Goal: Information Seeking & Learning: Learn about a topic

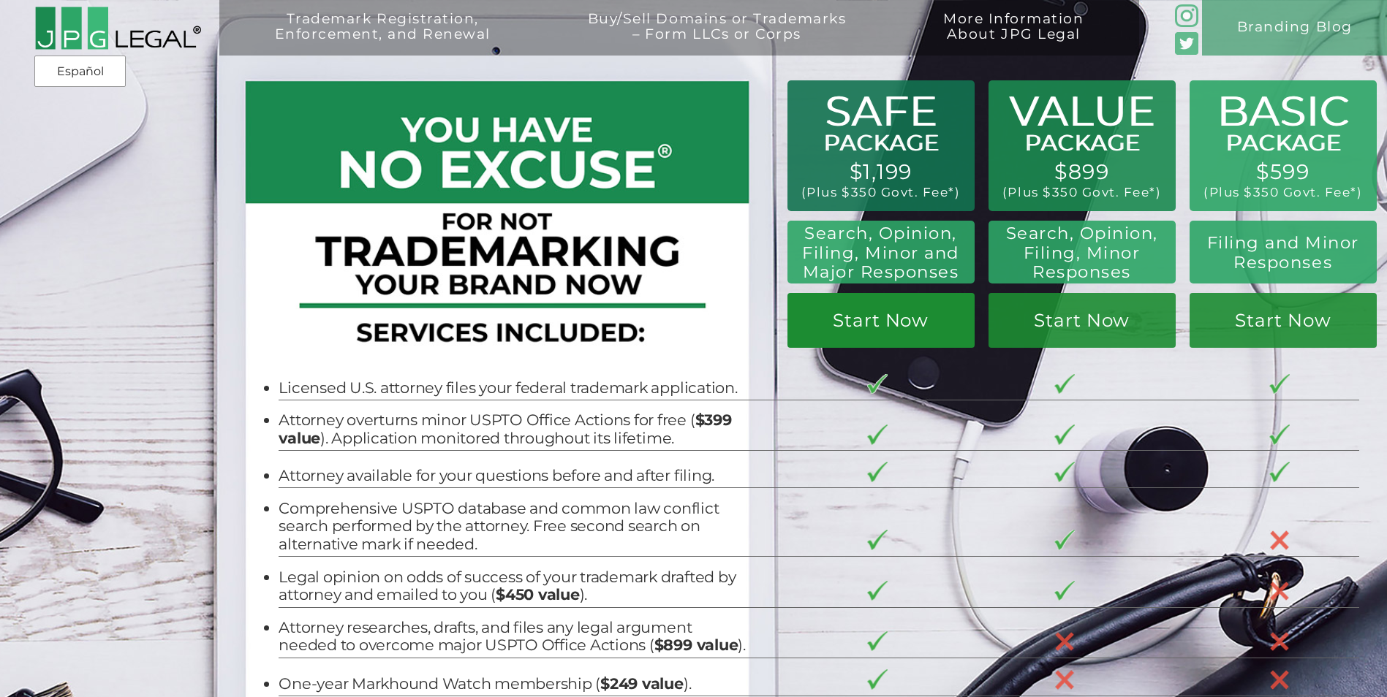
click at [850, 333] on link "Start Now" at bounding box center [880, 320] width 187 height 55
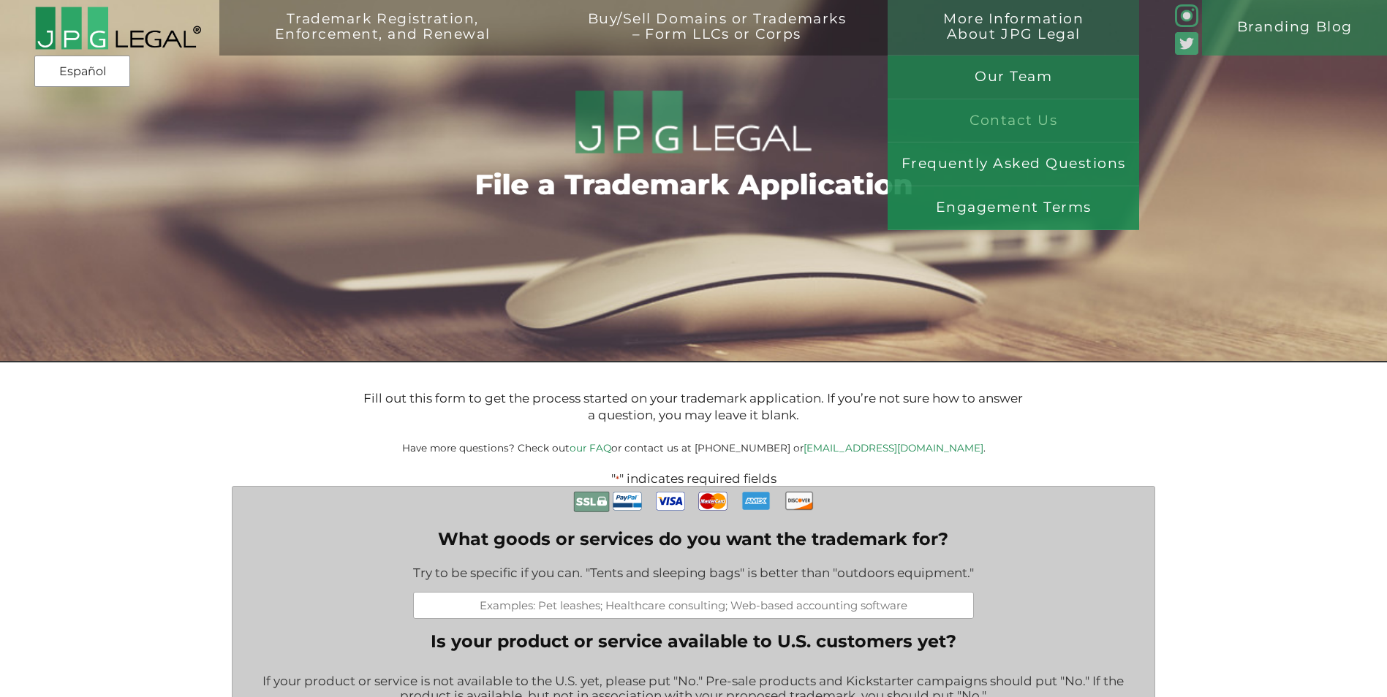
click at [1028, 123] on link "Contact Us" at bounding box center [1012, 121] width 251 height 44
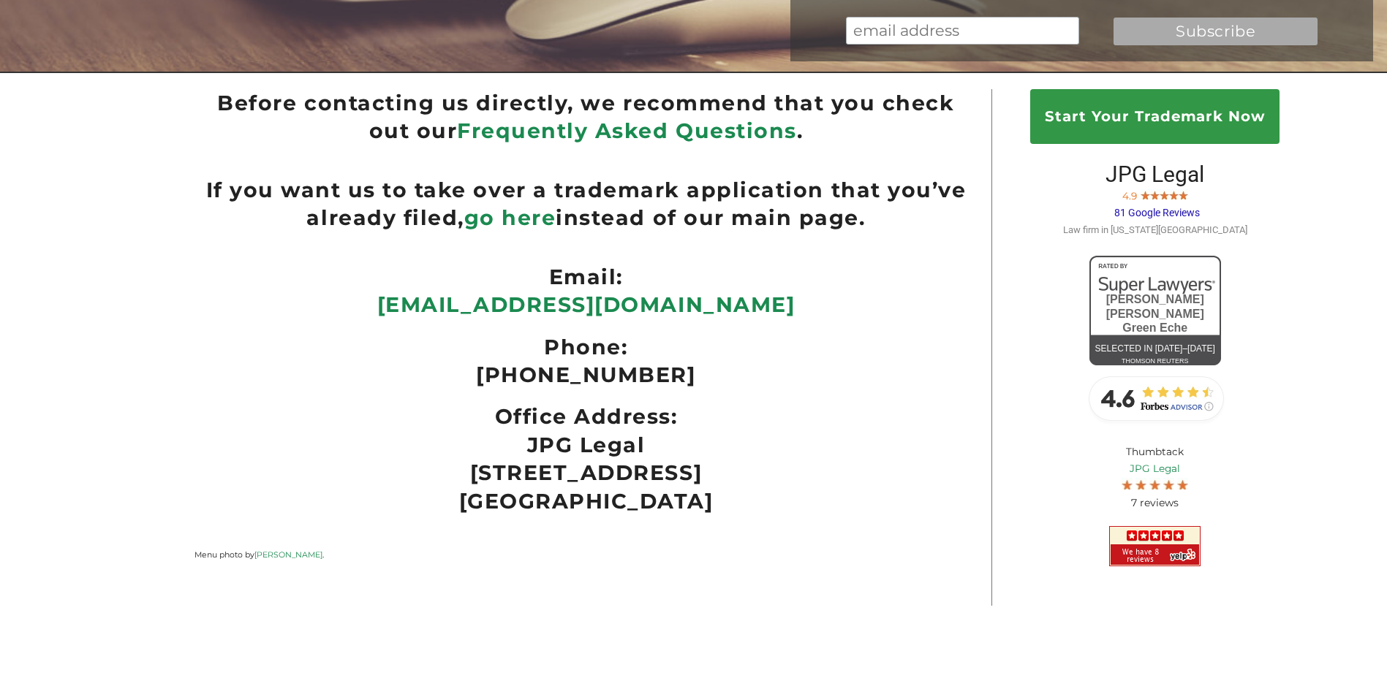
scroll to position [292, 0]
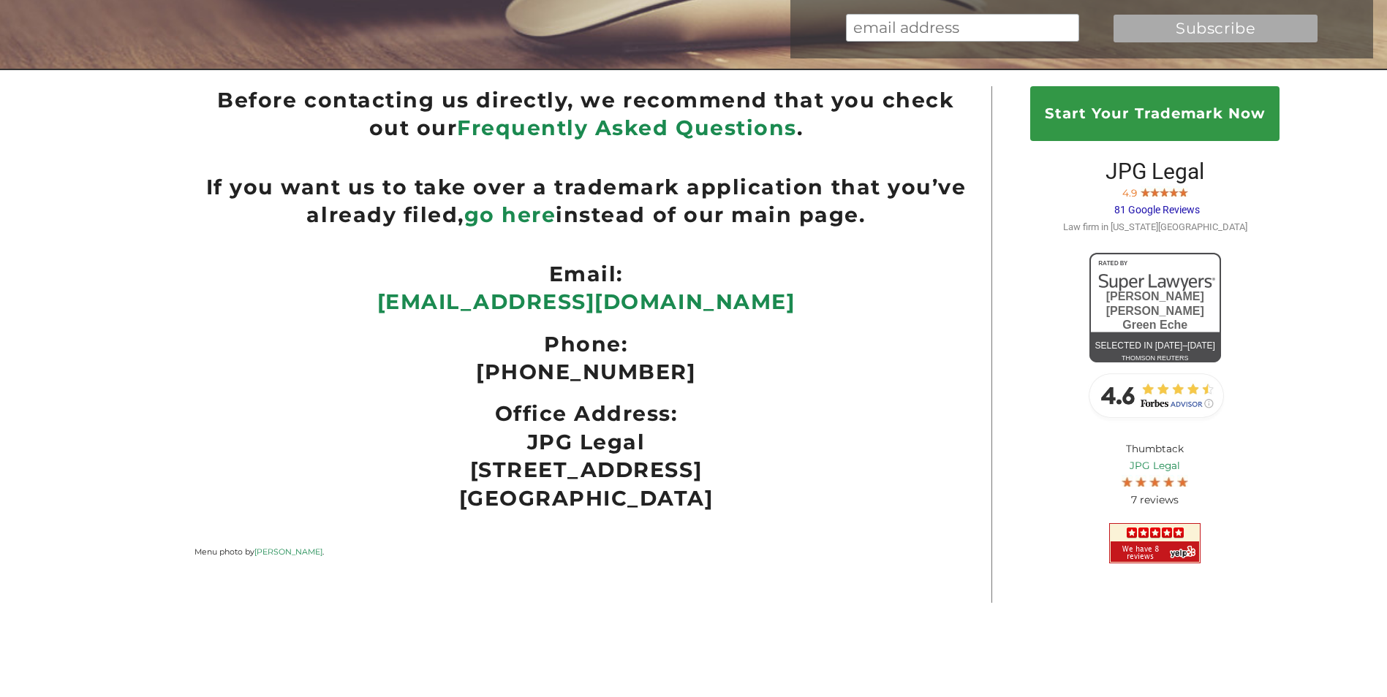
click at [1188, 208] on span "81 Google Reviews" at bounding box center [1157, 210] width 86 height 12
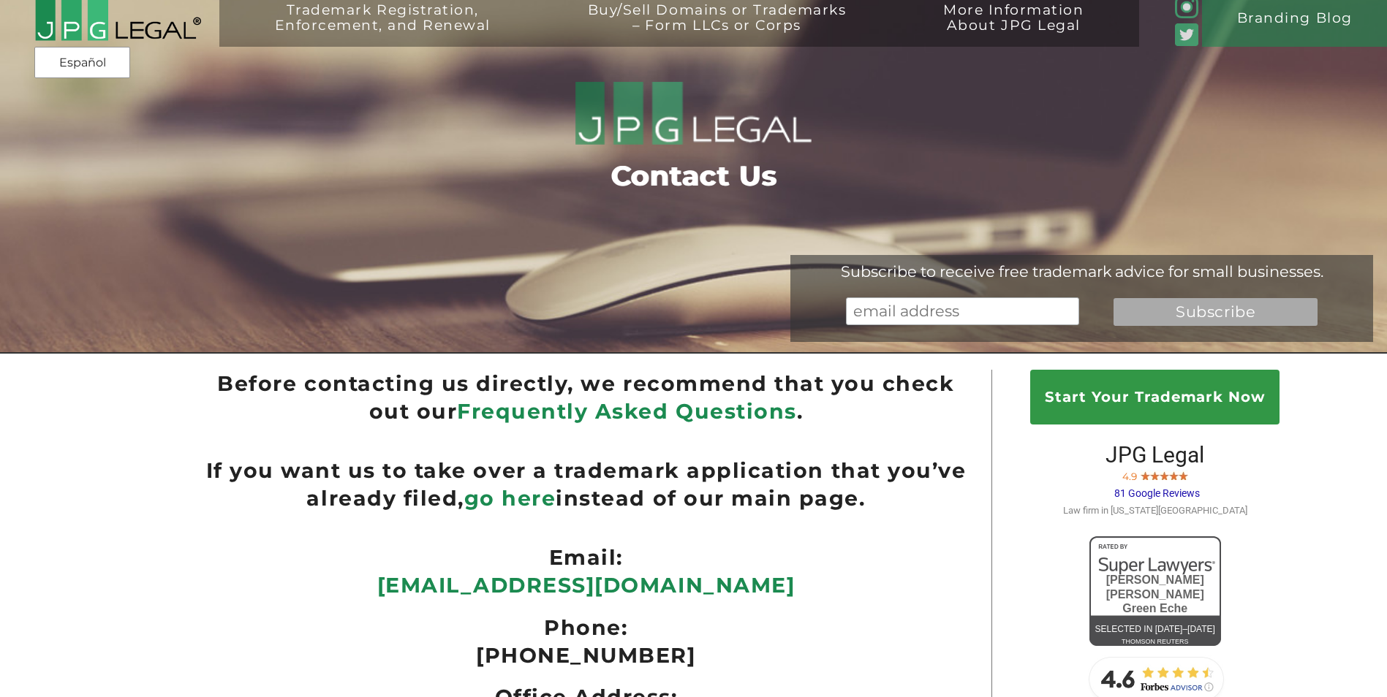
scroll to position [0, 0]
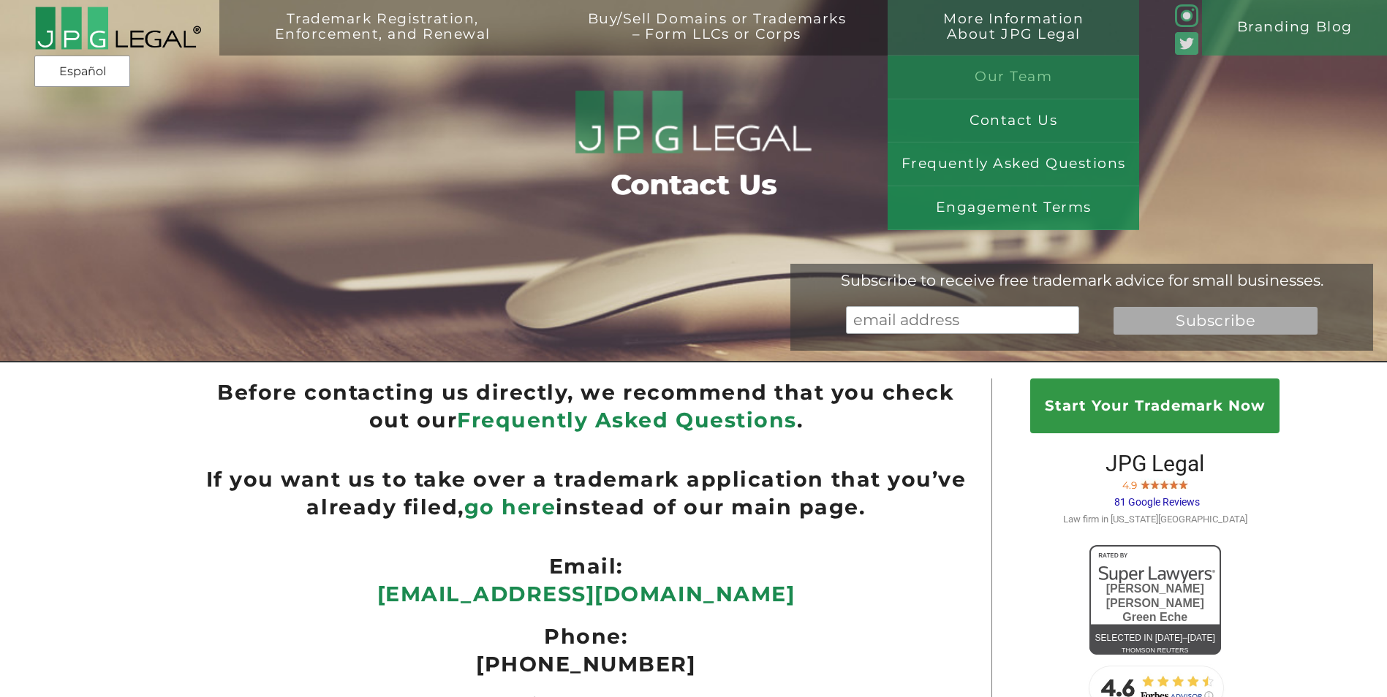
click at [1020, 81] on link "Our Team" at bounding box center [1012, 78] width 251 height 44
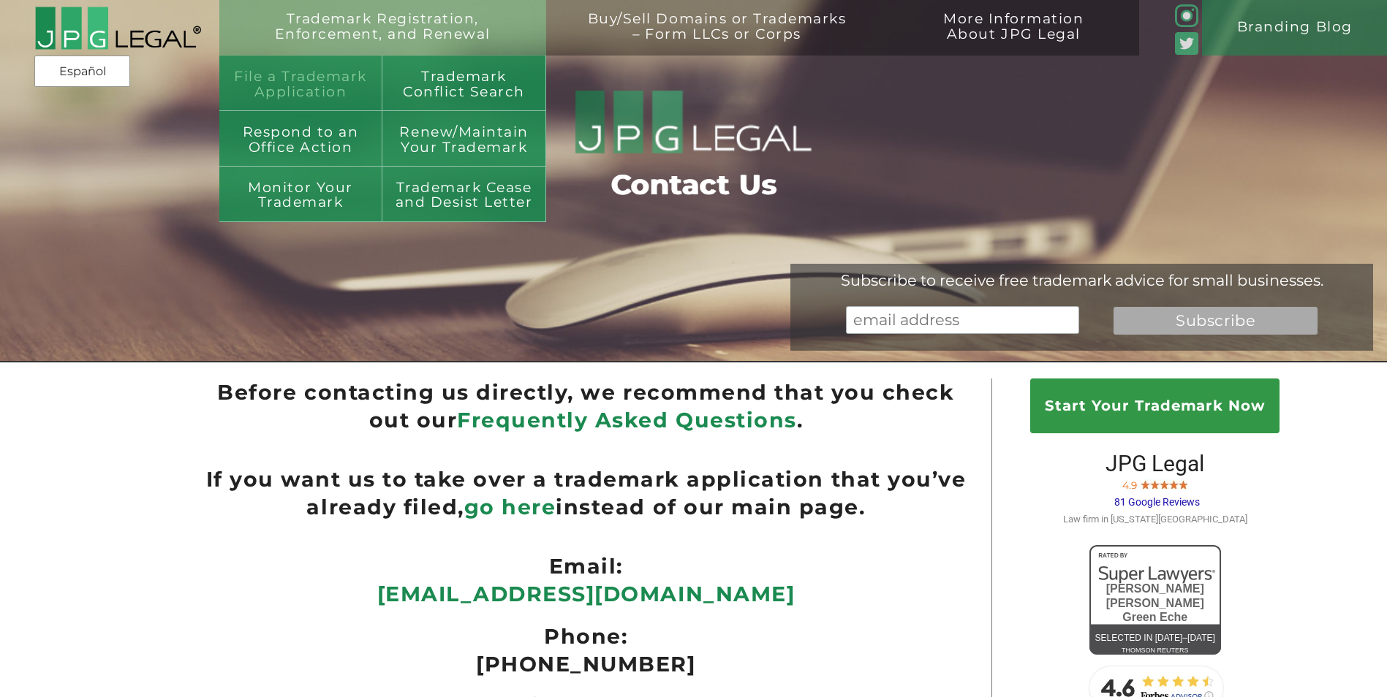
click at [338, 80] on link "File a Trademark Application" at bounding box center [301, 84] width 164 height 56
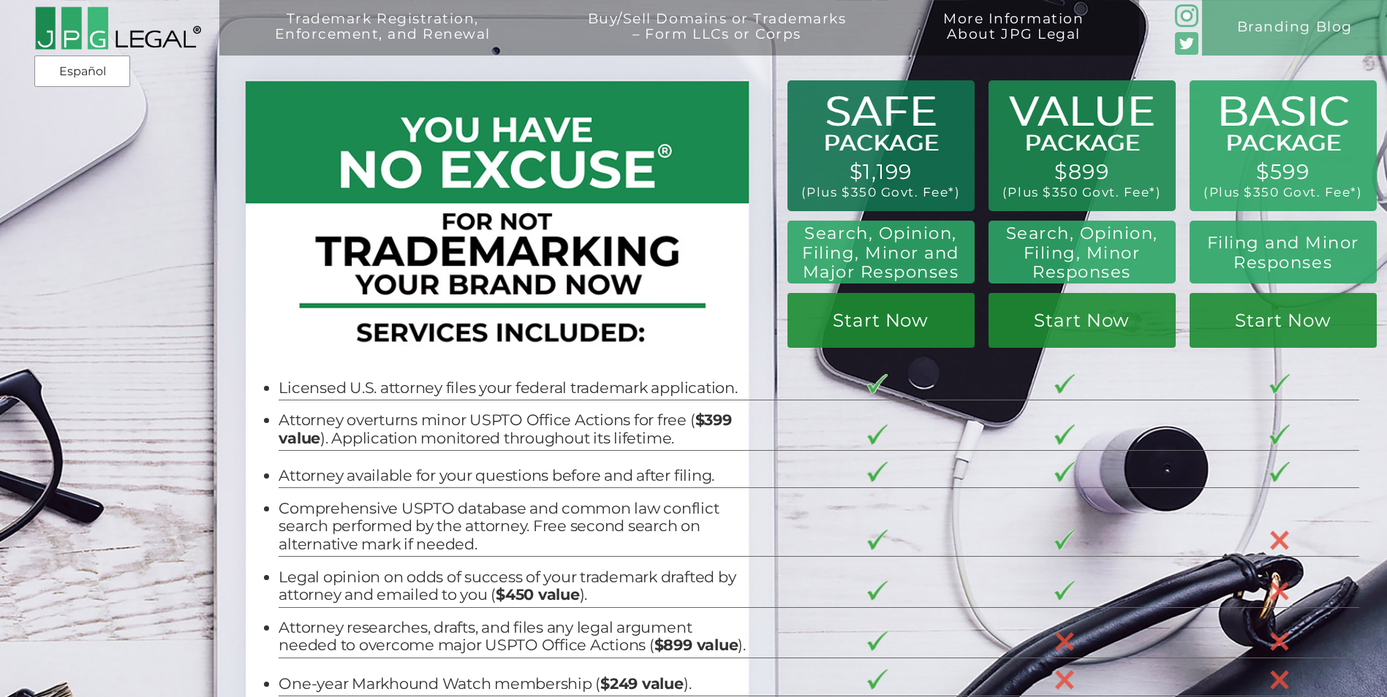
click at [887, 159] on div "Trademark Registration, Enforcement, and Renewal File a Trademark Application T…" at bounding box center [693, 124] width 1387 height 249
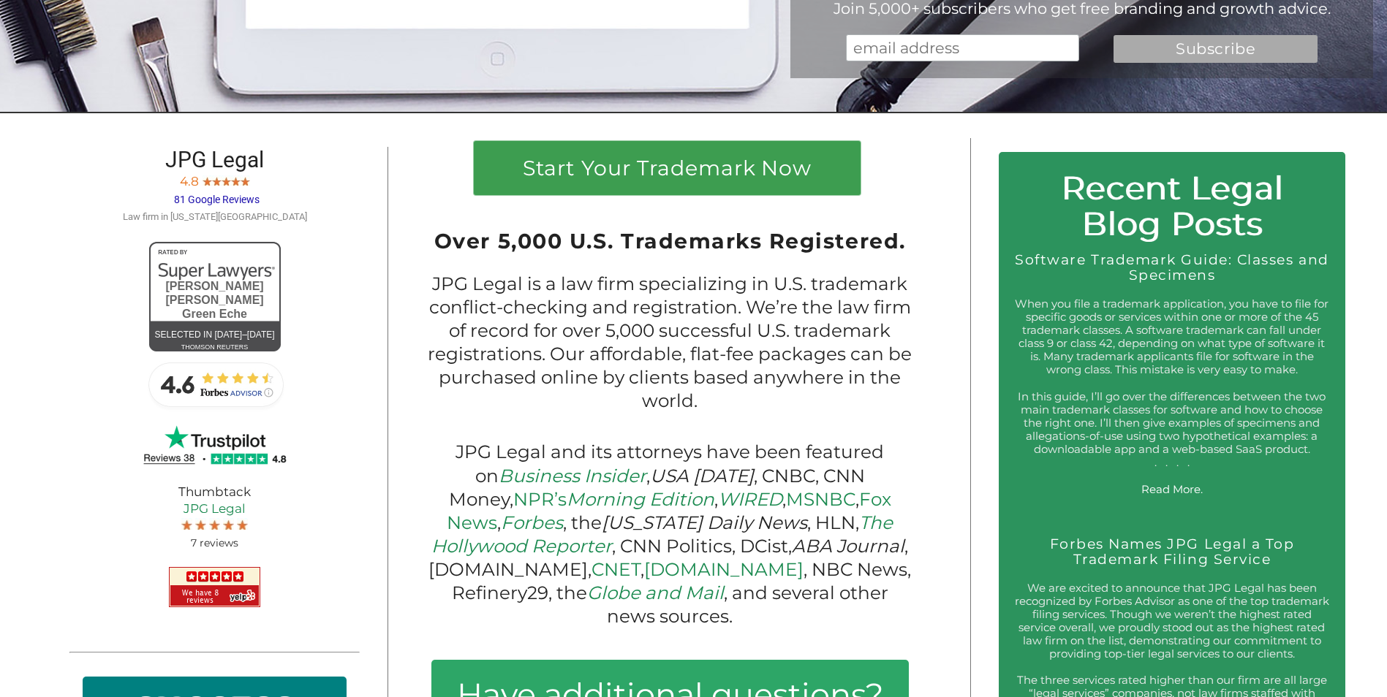
scroll to position [731, 0]
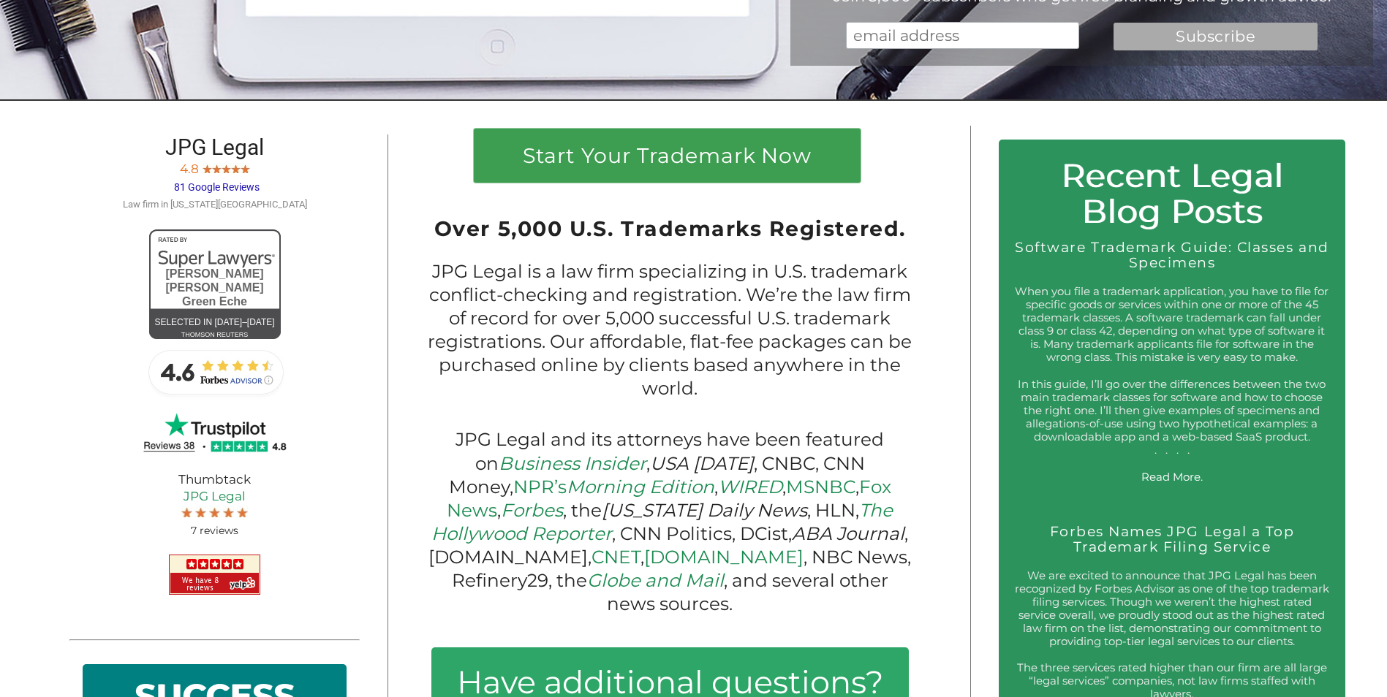
click at [219, 193] on span "81 Google Reviews" at bounding box center [217, 187] width 86 height 12
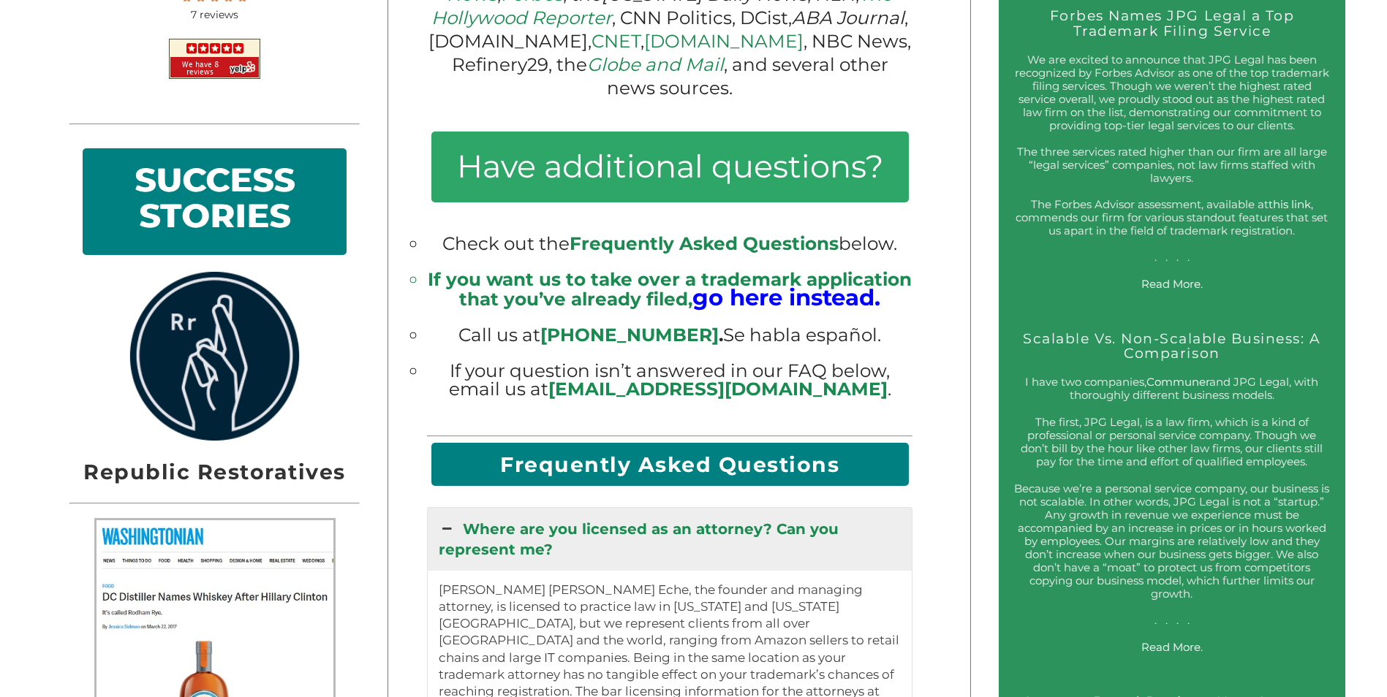
scroll to position [1316, 0]
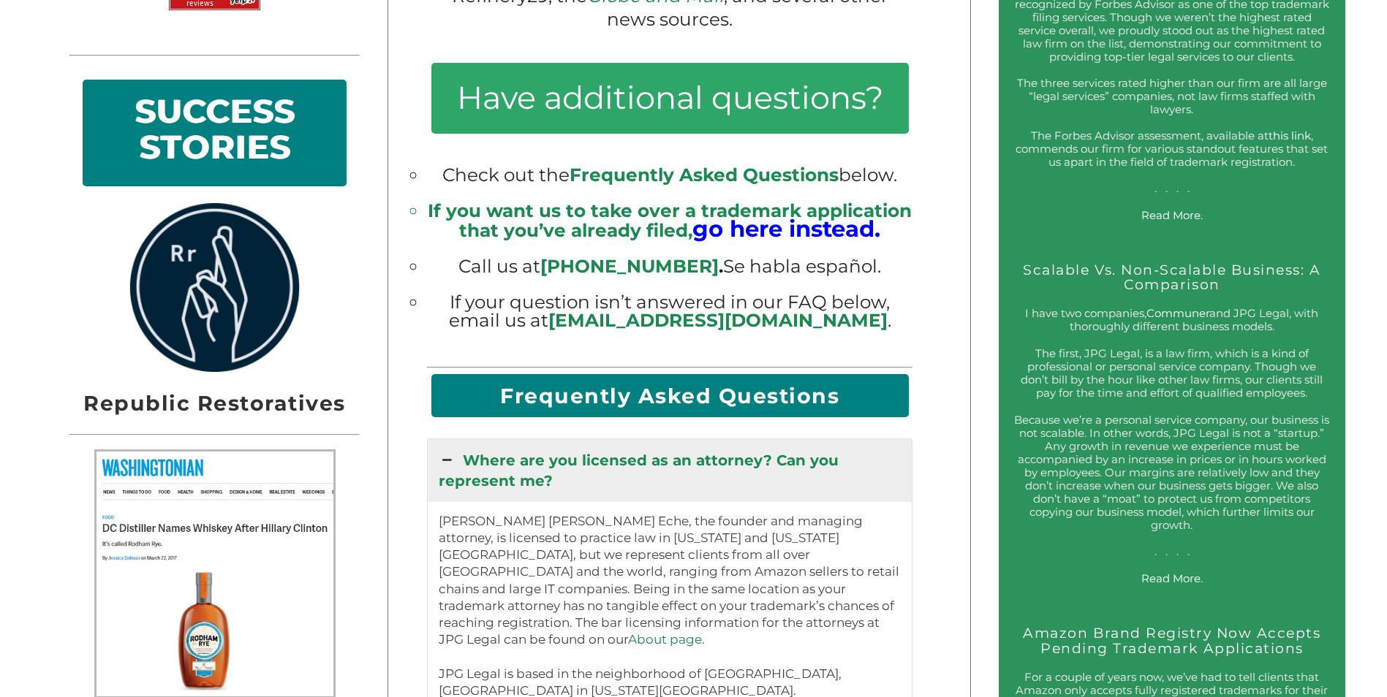
click at [659, 414] on h2 "Frequently Asked Questions" at bounding box center [669, 395] width 477 height 43
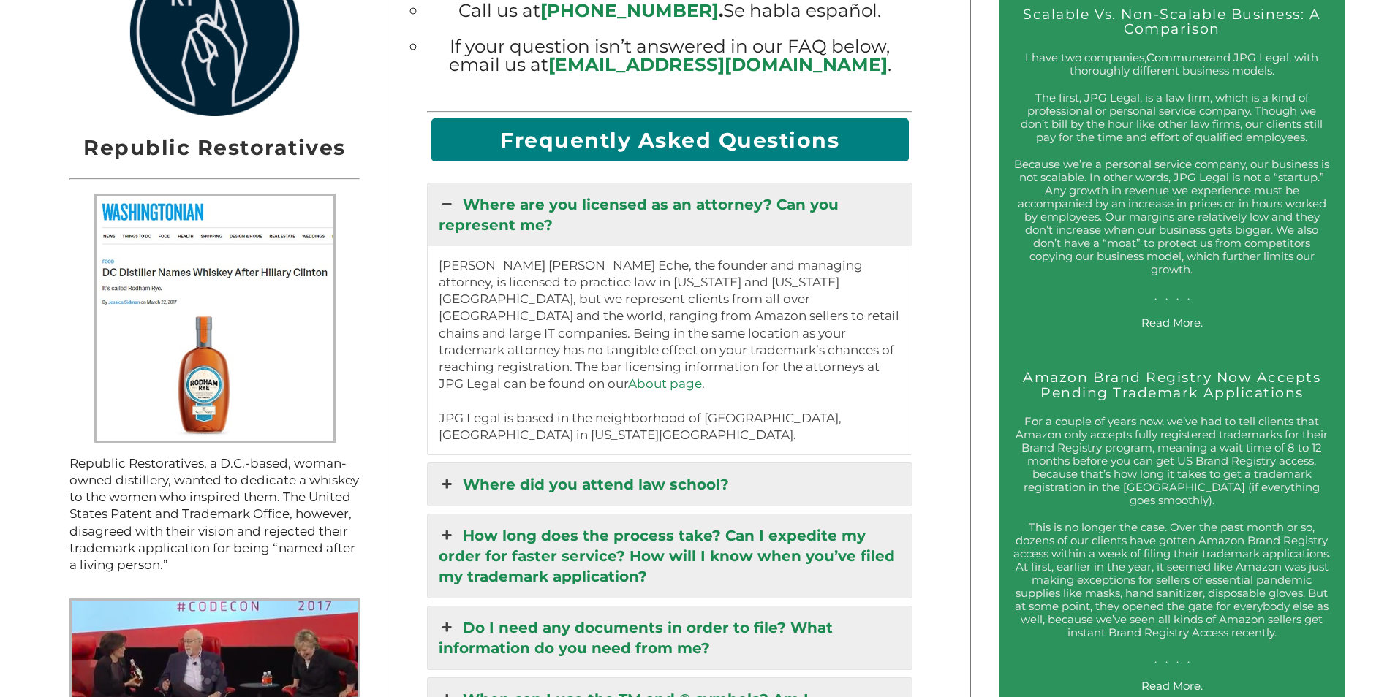
scroll to position [1608, 0]
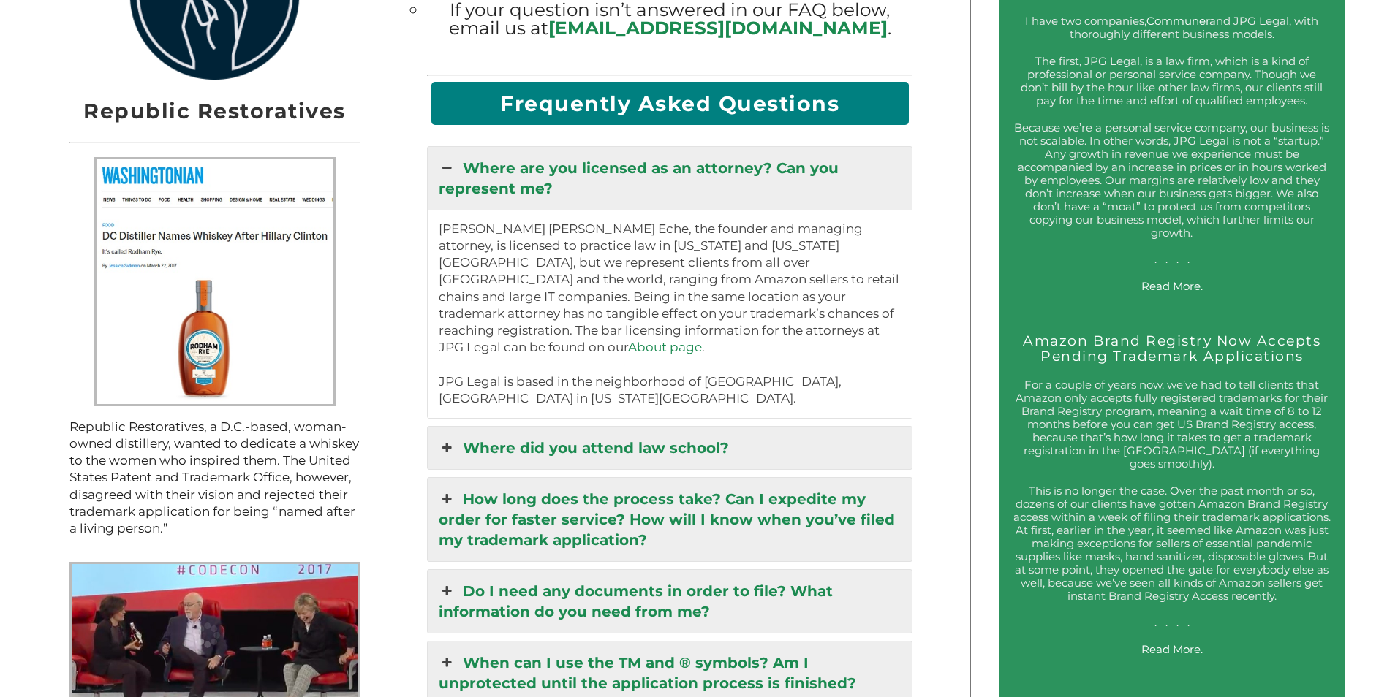
click at [577, 449] on link "Where did you attend law school?" at bounding box center [670, 448] width 484 height 42
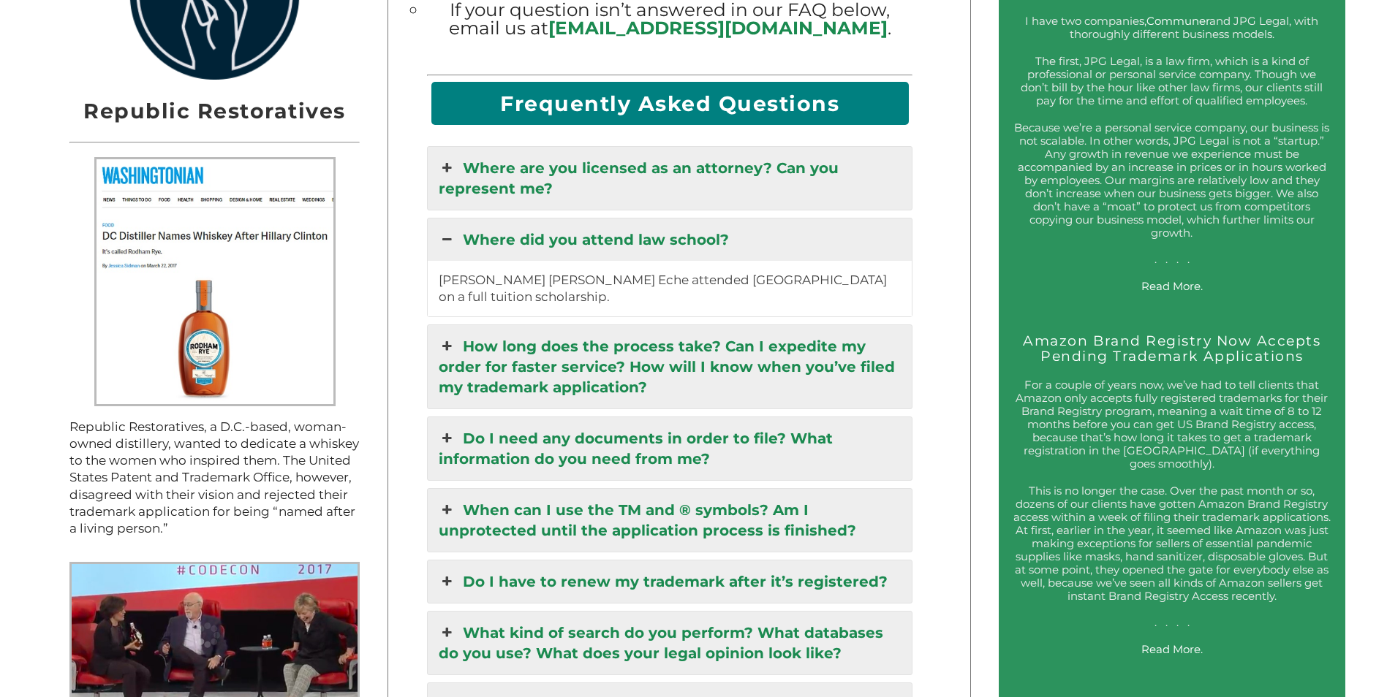
click at [624, 392] on link "How long does the process take? Can I expedite my order for faster service? How…" at bounding box center [670, 366] width 484 height 83
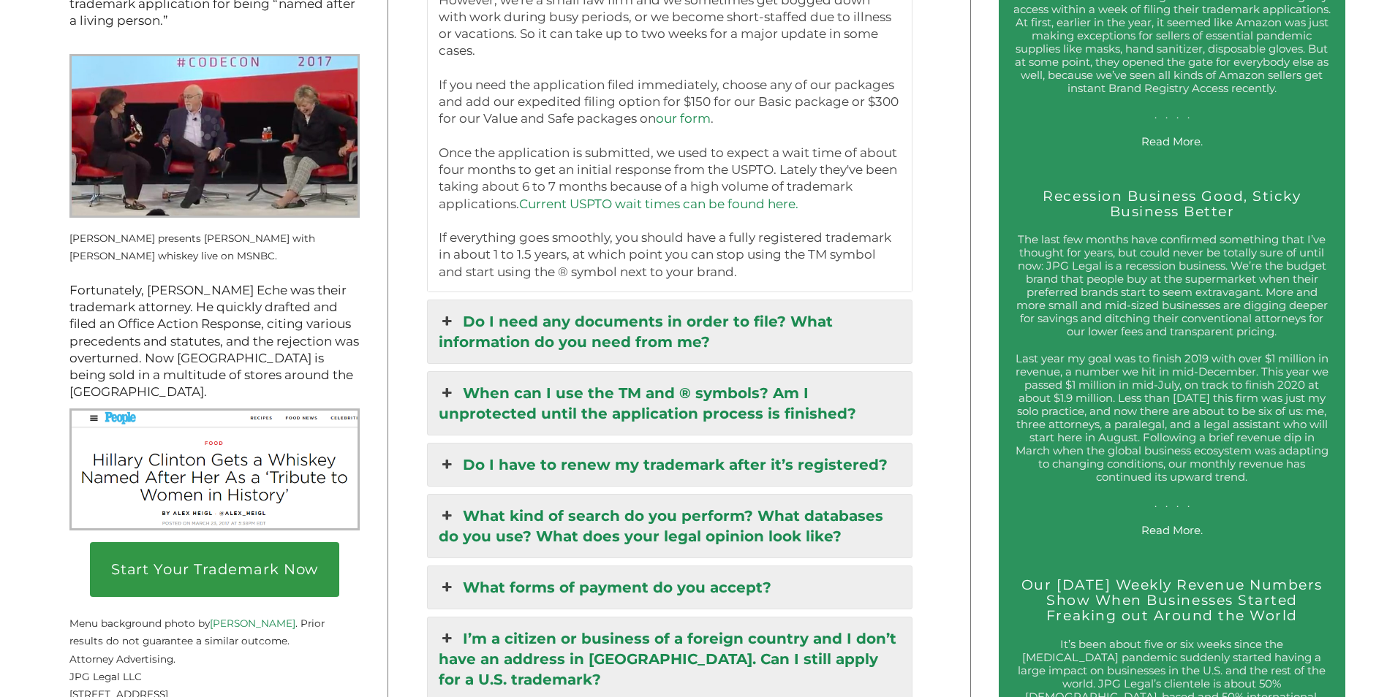
scroll to position [2120, 0]
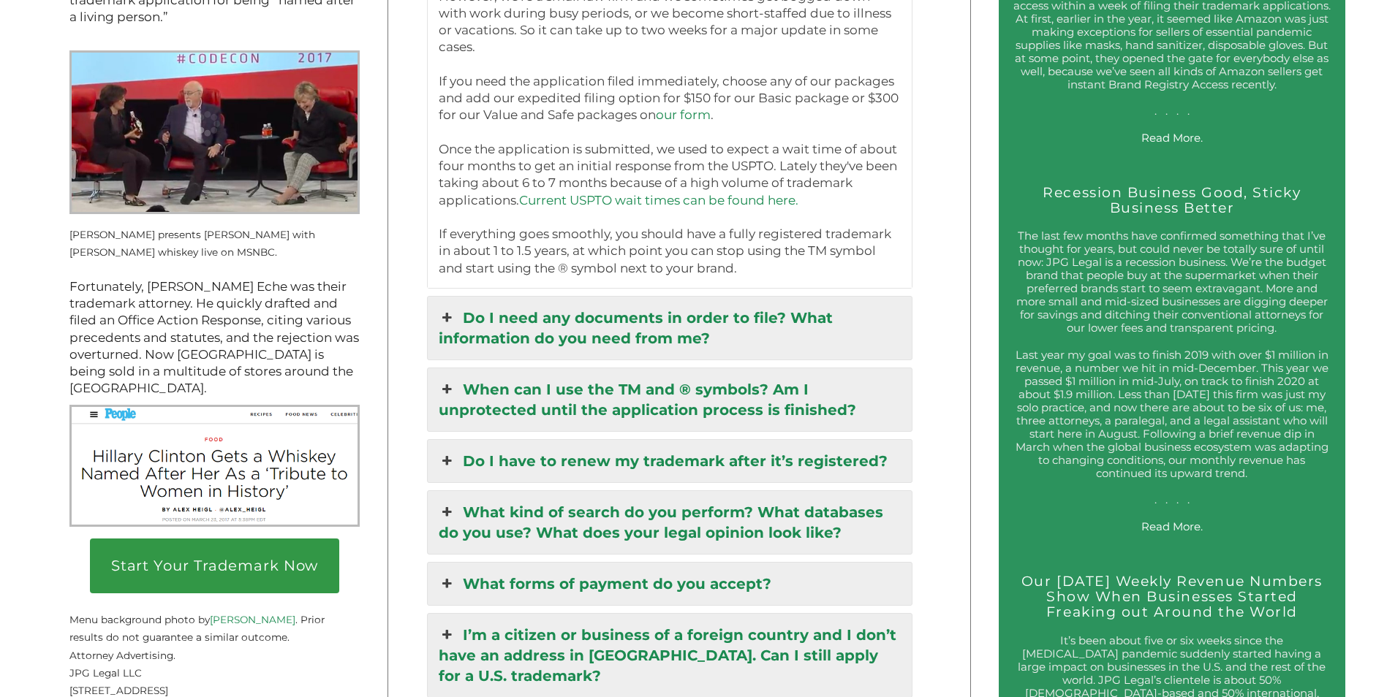
click at [588, 579] on link "What forms of payment do you accept?" at bounding box center [670, 584] width 484 height 42
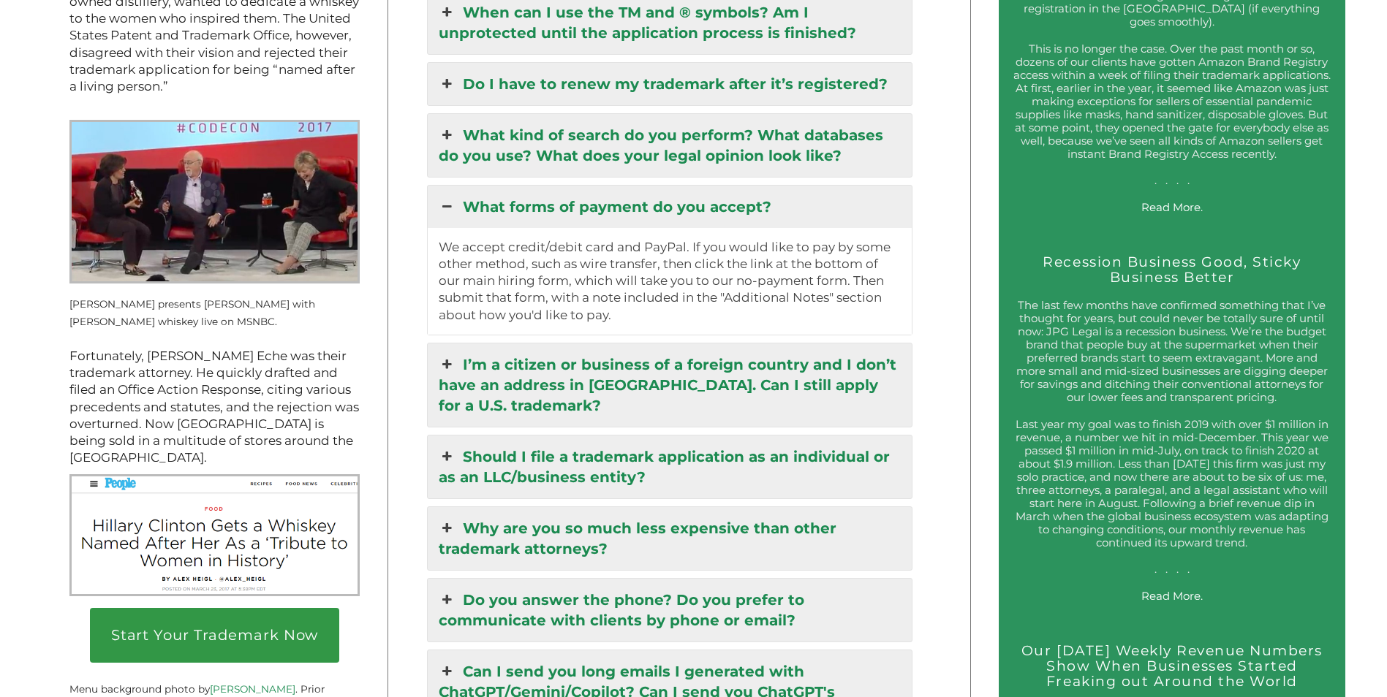
scroll to position [2047, 0]
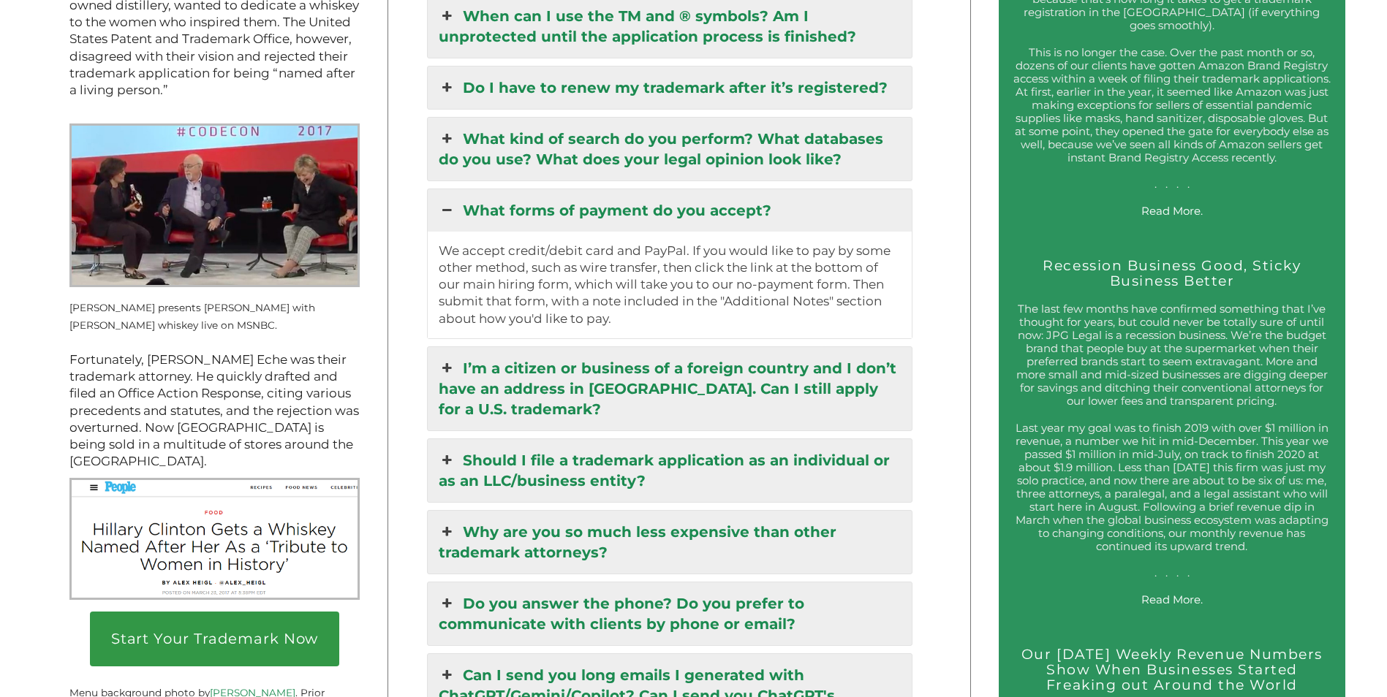
click at [599, 159] on link "What kind of search do you perform? What databases do you use? What does your l…" at bounding box center [670, 149] width 484 height 63
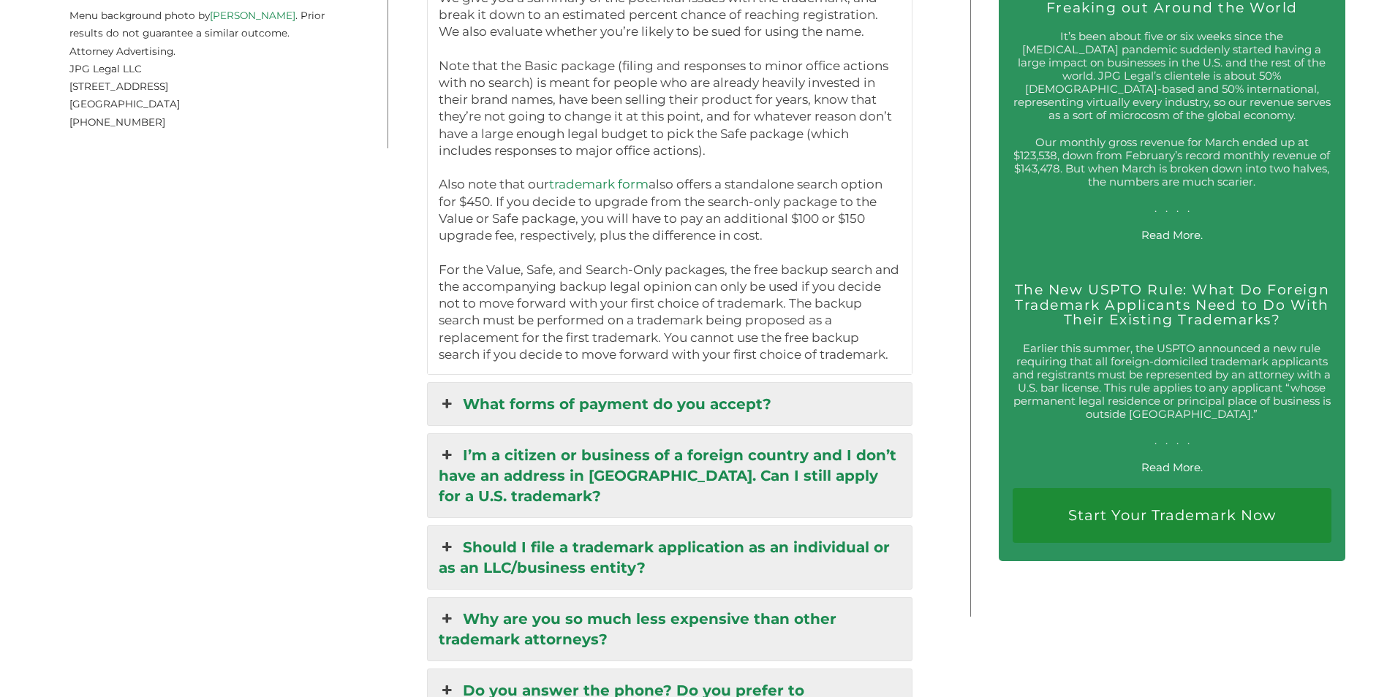
scroll to position [2778, 0]
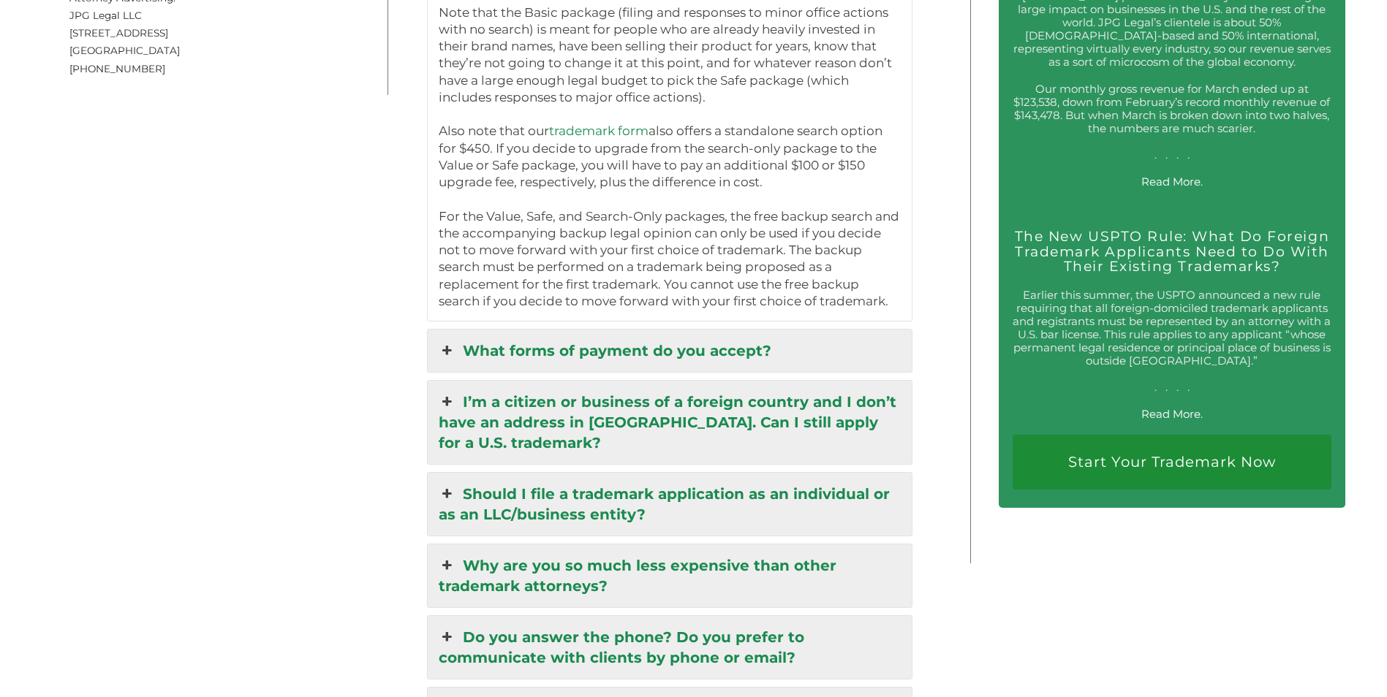
click at [596, 515] on link "Should I file a trademark application as an individual or as an LLC/business en…" at bounding box center [670, 504] width 484 height 63
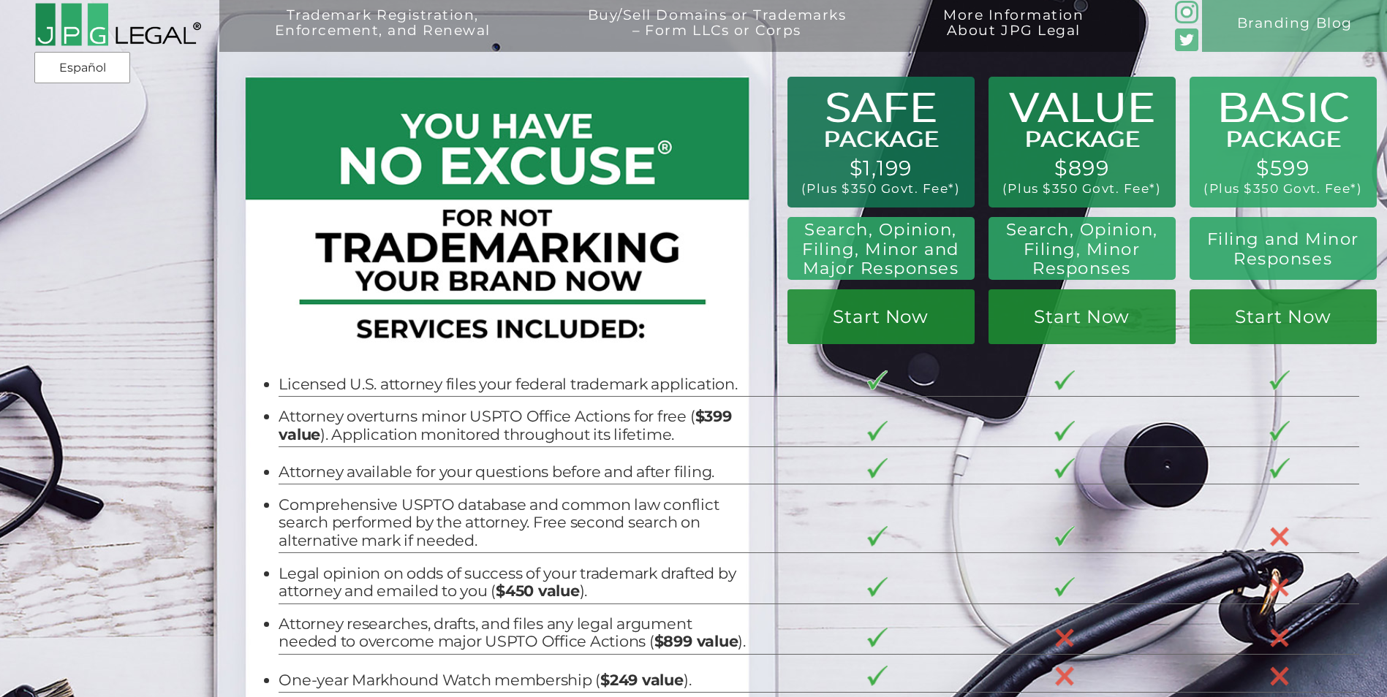
scroll to position [0, 0]
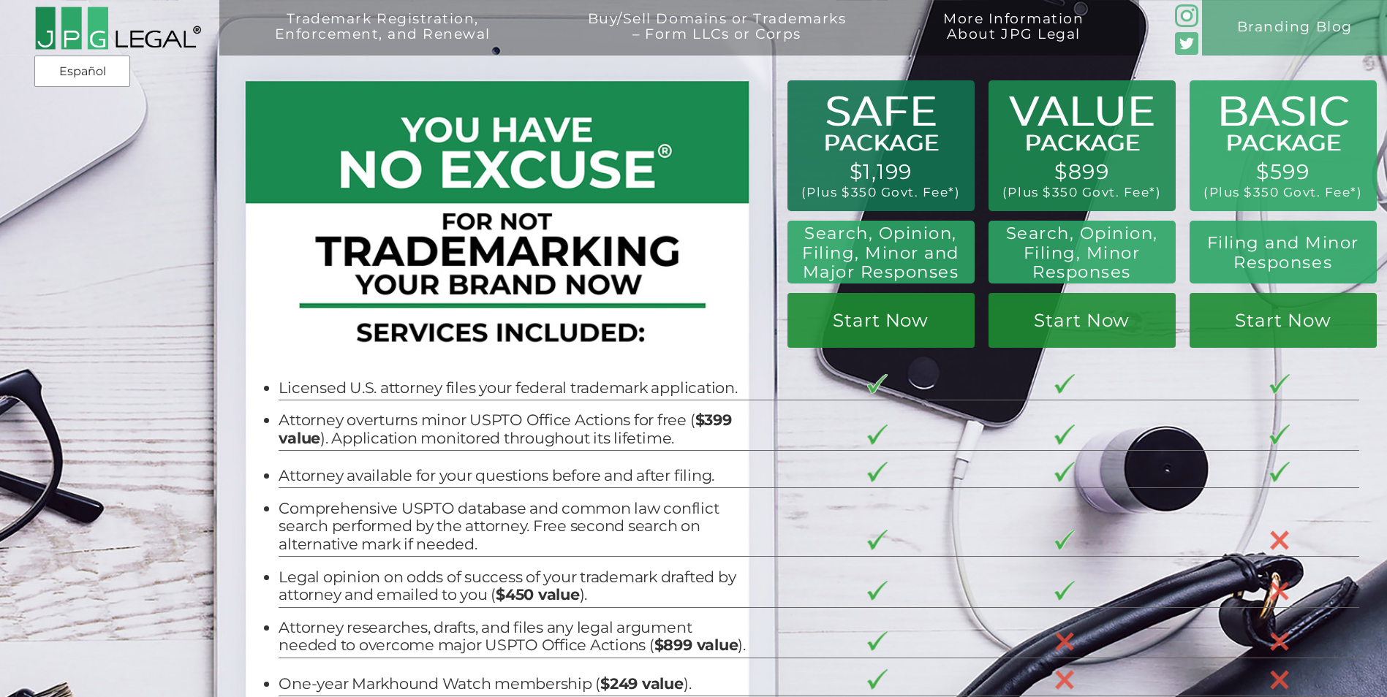
click at [107, 28] on img at bounding box center [117, 28] width 167 height 45
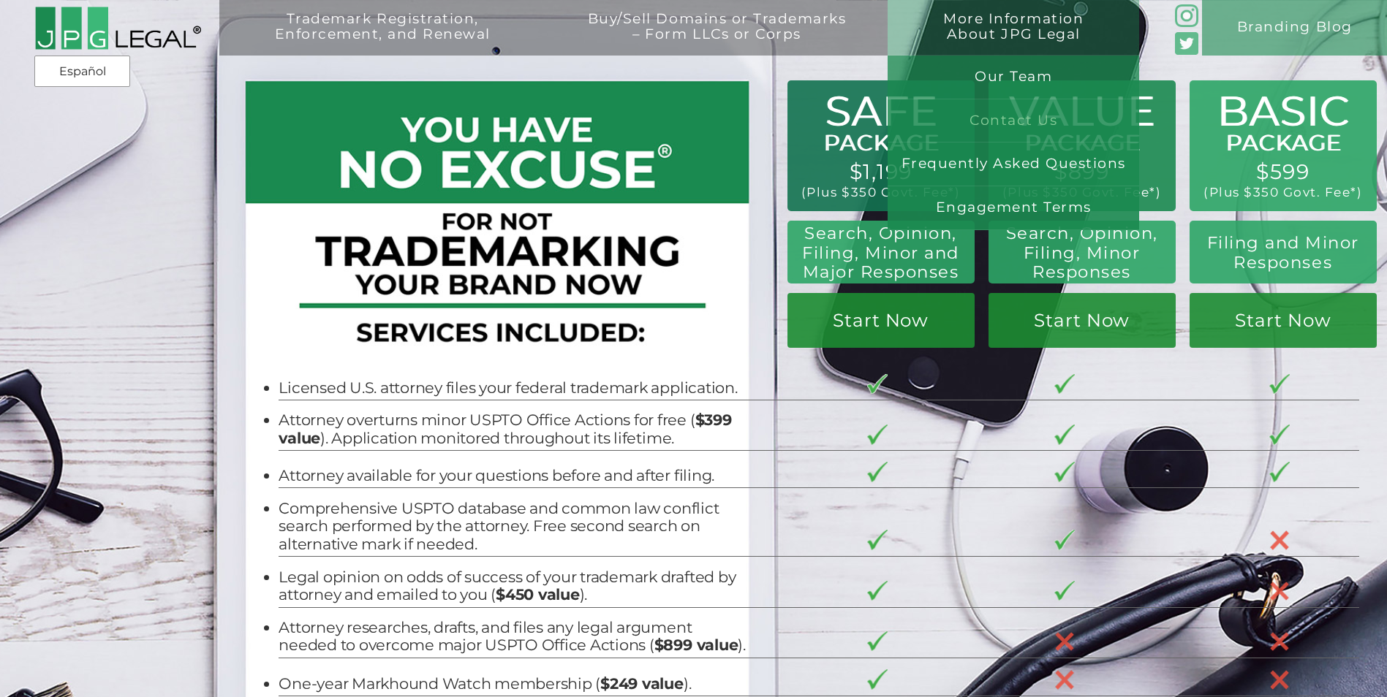
click at [1028, 123] on link "Contact Us" at bounding box center [1012, 121] width 251 height 44
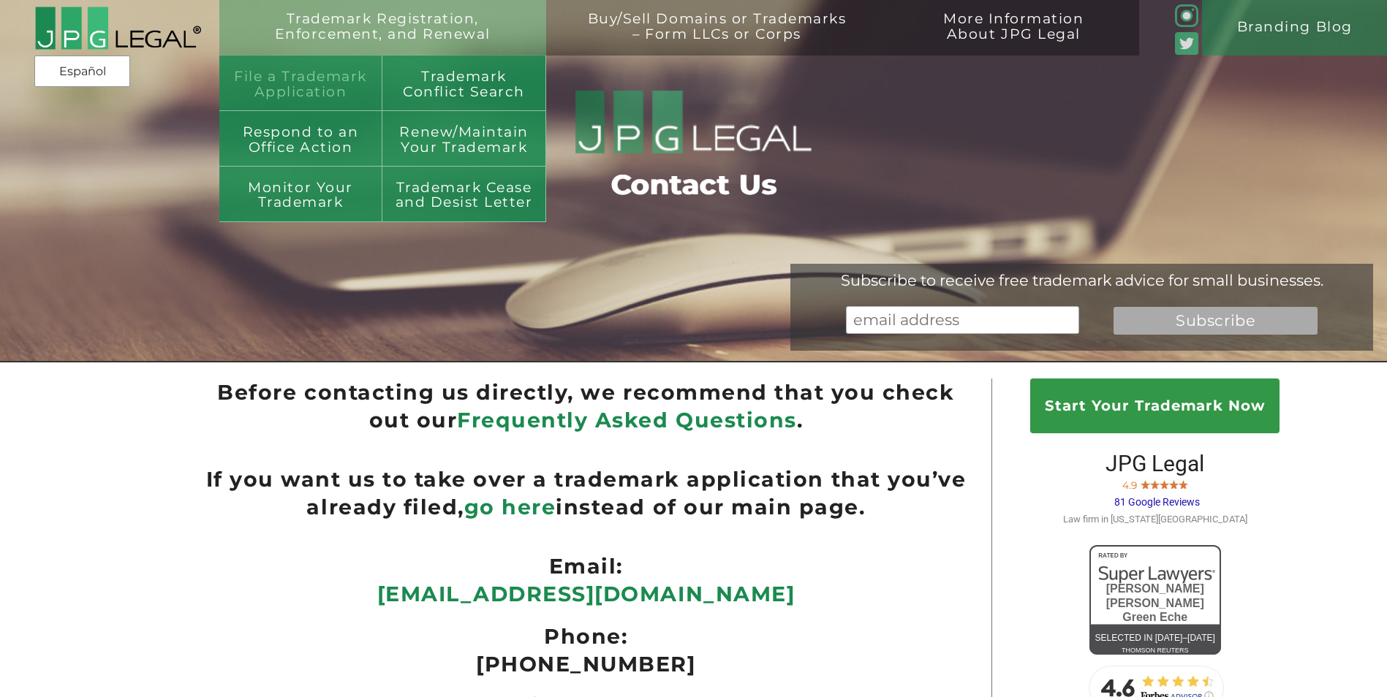
click at [325, 81] on link "File a Trademark Application" at bounding box center [301, 84] width 164 height 56
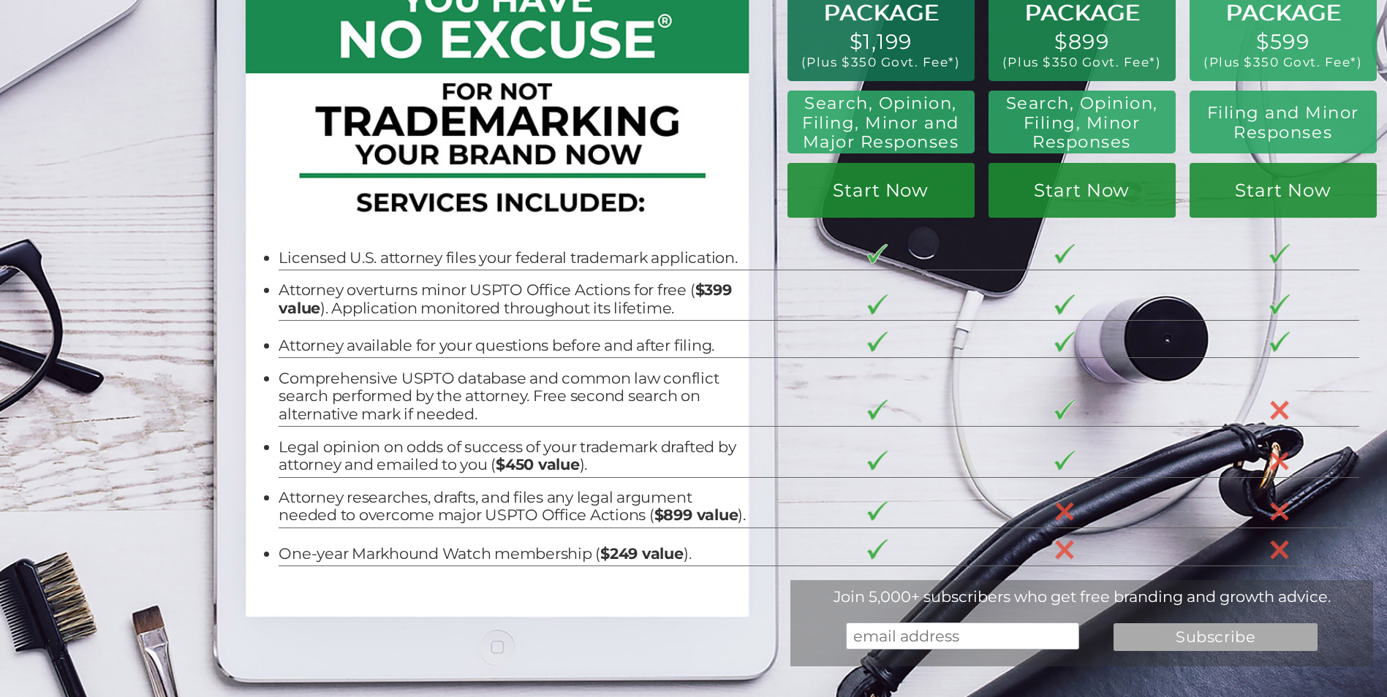
scroll to position [219, 0]
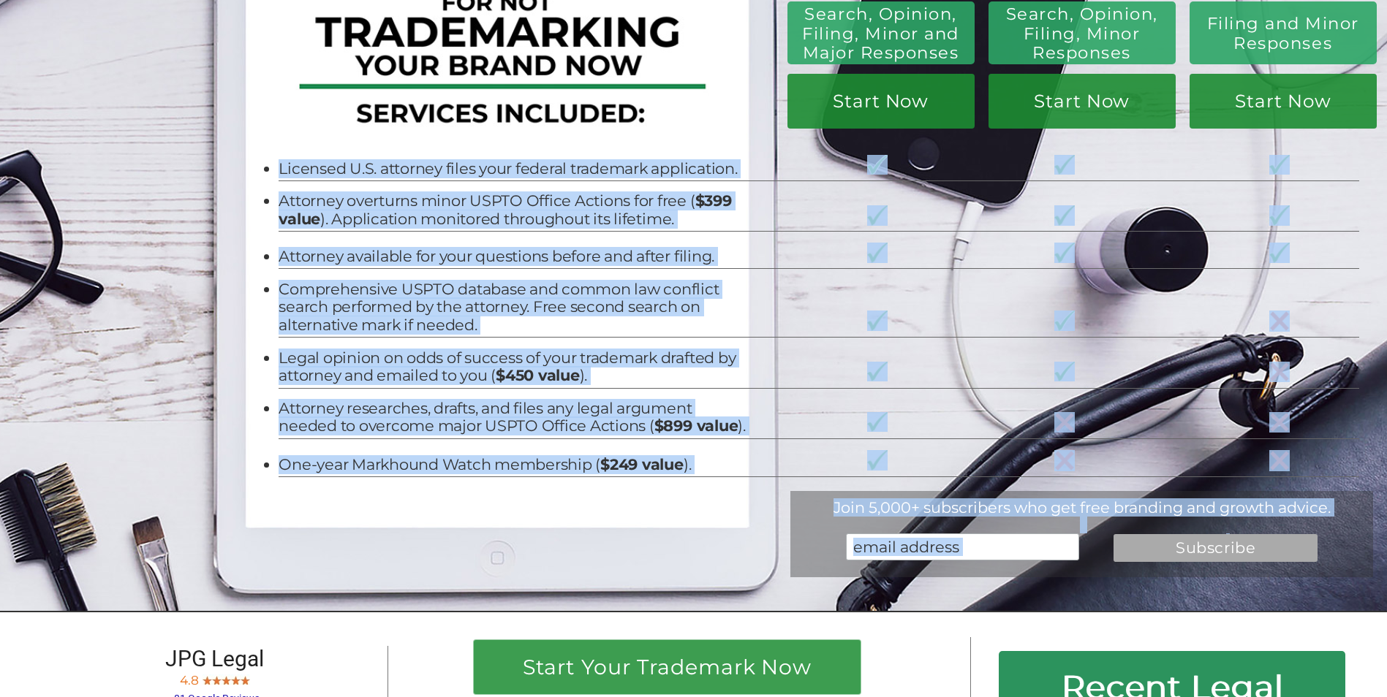
drag, startPoint x: 255, startPoint y: 170, endPoint x: 701, endPoint y: 504, distance: 557.6
click at [701, 504] on div "BASIC PACKAGE $599 (Plus $350 Govt. Fee*) Filing and Minor Responses Start Now …" at bounding box center [693, 197] width 1387 height 832
click at [349, 164] on li "Licensed U.S. attorney files your federal trademark application." at bounding box center [511, 169] width 467 height 18
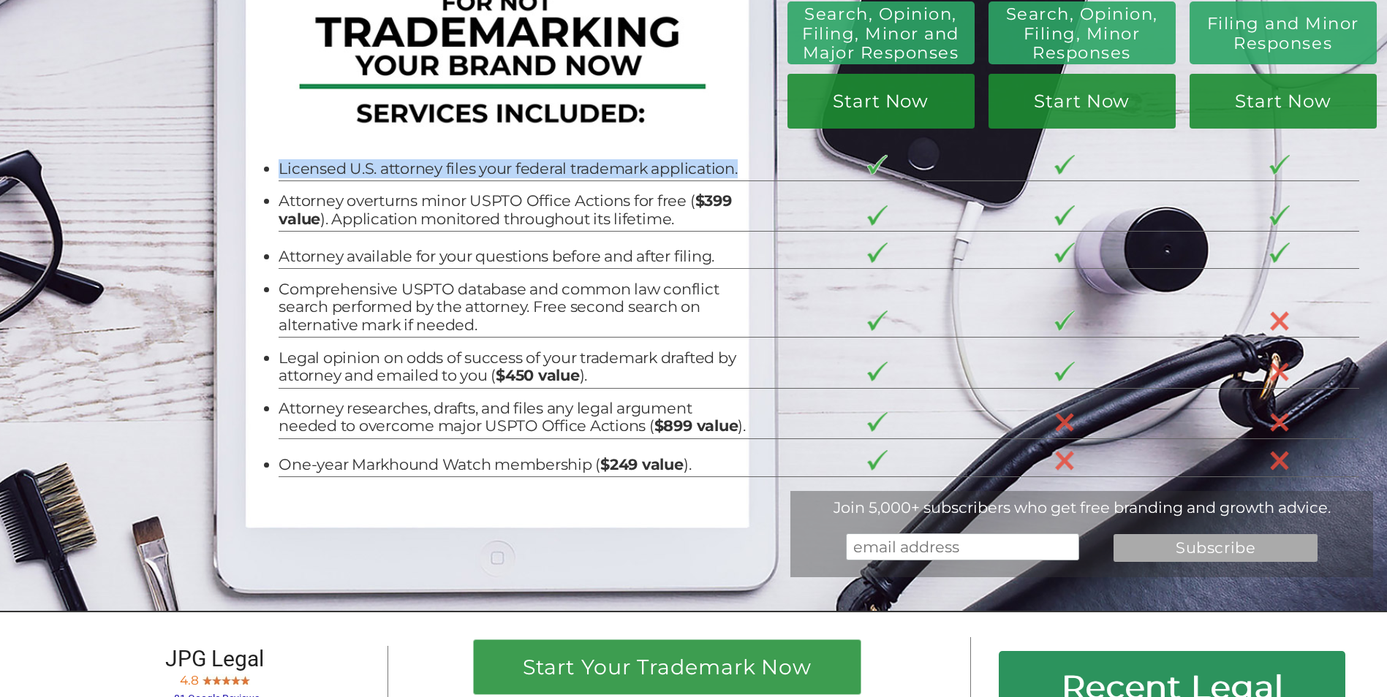
drag, startPoint x: 269, startPoint y: 172, endPoint x: 737, endPoint y: 176, distance: 467.8
click at [737, 176] on li "Licensed U.S. attorney files your federal trademark application." at bounding box center [511, 169] width 467 height 18
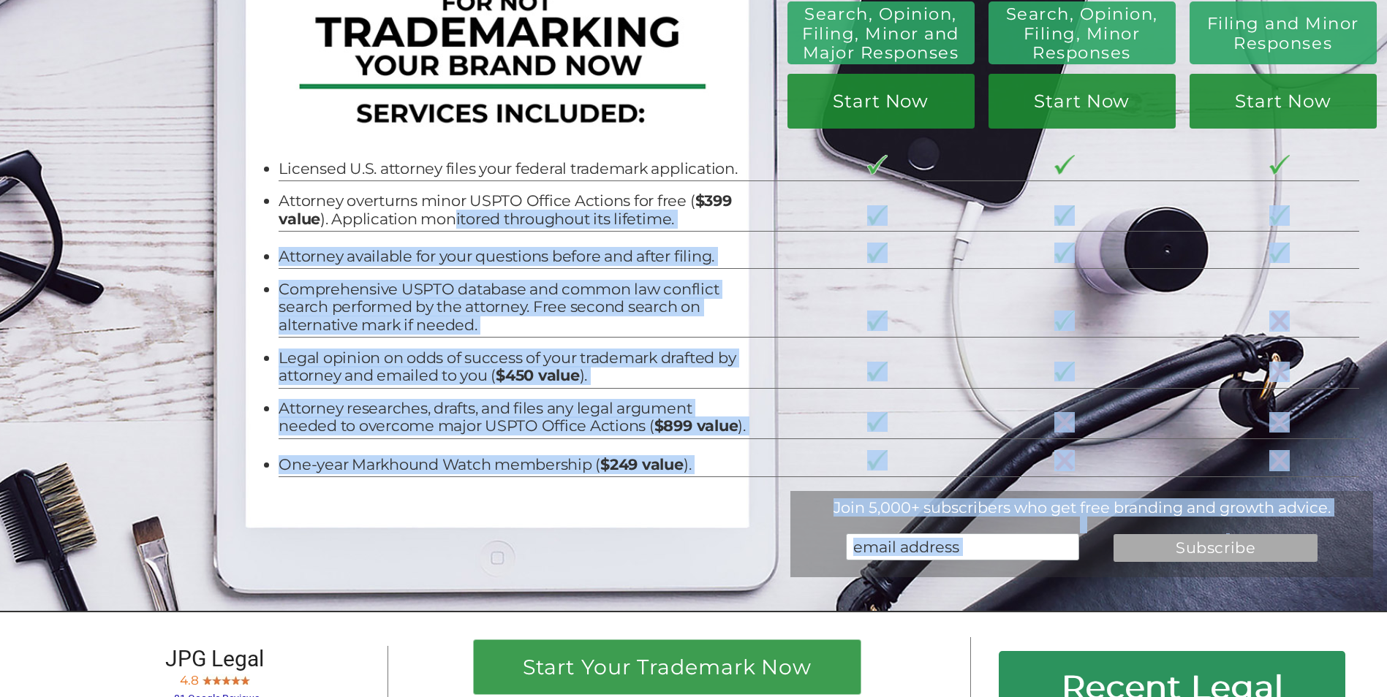
drag, startPoint x: 251, startPoint y: 203, endPoint x: 450, endPoint y: 218, distance: 199.4
click at [450, 218] on div "BASIC PACKAGE $599 (Plus $350 Govt. Fee*) Filing and Minor Responses Start Now …" at bounding box center [693, 197] width 1387 height 832
click at [414, 225] on li "Attorney overturns minor USPTO Office Actions for free ( $399 value ). Applicat…" at bounding box center [511, 210] width 467 height 36
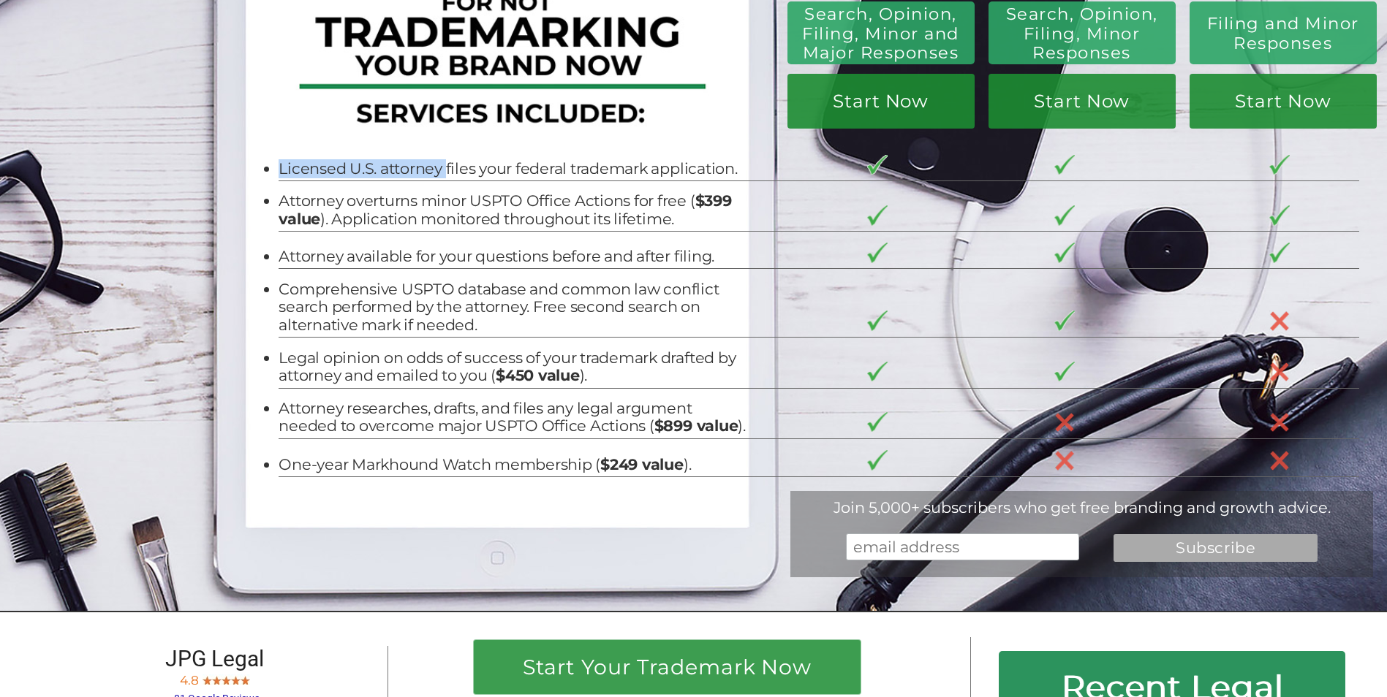
drag, startPoint x: 254, startPoint y: 167, endPoint x: 441, endPoint y: 180, distance: 187.5
click at [441, 178] on li "Licensed U.S. attorney files your federal trademark application." at bounding box center [511, 169] width 467 height 18
click at [323, 172] on li "Licensed U.S. attorney files your federal trademark application." at bounding box center [511, 169] width 467 height 18
drag, startPoint x: 261, startPoint y: 167, endPoint x: 738, endPoint y: 175, distance: 477.4
click at [738, 175] on li "Licensed U.S. attorney files your federal trademark application." at bounding box center [511, 169] width 467 height 18
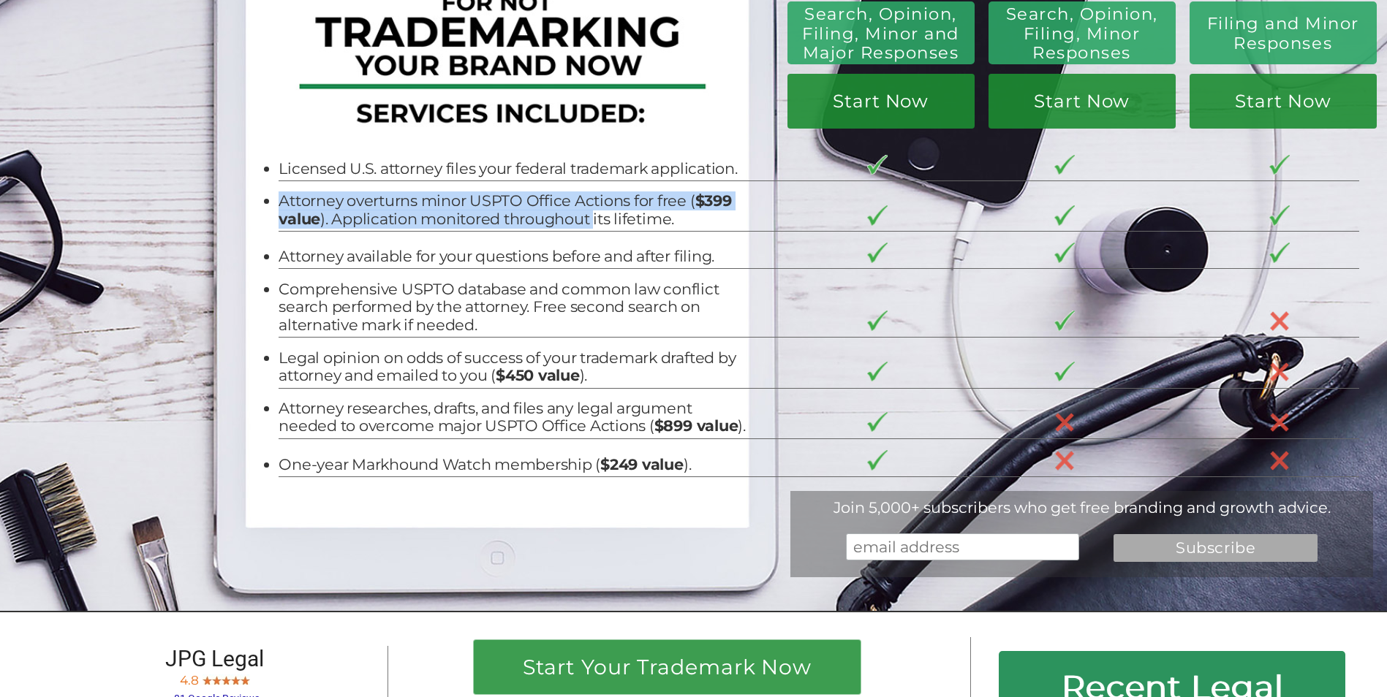
drag, startPoint x: 272, startPoint y: 205, endPoint x: 599, endPoint y: 219, distance: 327.7
click at [599, 219] on li "Attorney overturns minor USPTO Office Actions for free ( $399 value ). Applicat…" at bounding box center [511, 210] width 467 height 36
click at [401, 195] on li "Attorney overturns minor USPTO Office Actions for free ( $399 value ). Applicat…" at bounding box center [511, 210] width 467 height 36
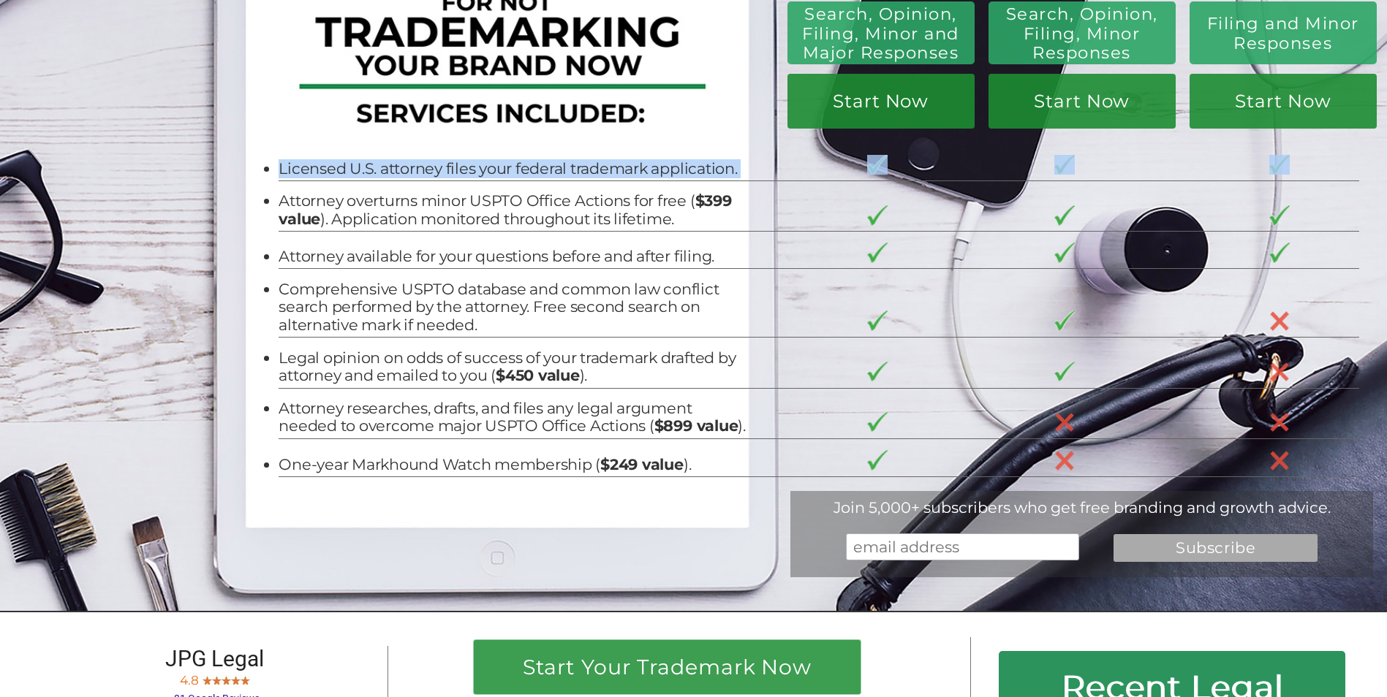
drag, startPoint x: 255, startPoint y: 173, endPoint x: 733, endPoint y: 187, distance: 478.3
click at [733, 187] on tbody "Licensed U.S. attorney files your federal trademark application. Attorney overt…" at bounding box center [818, 310] width 1080 height 333
copy tbody "Licensed U.S. attorney files your federal trademark application."
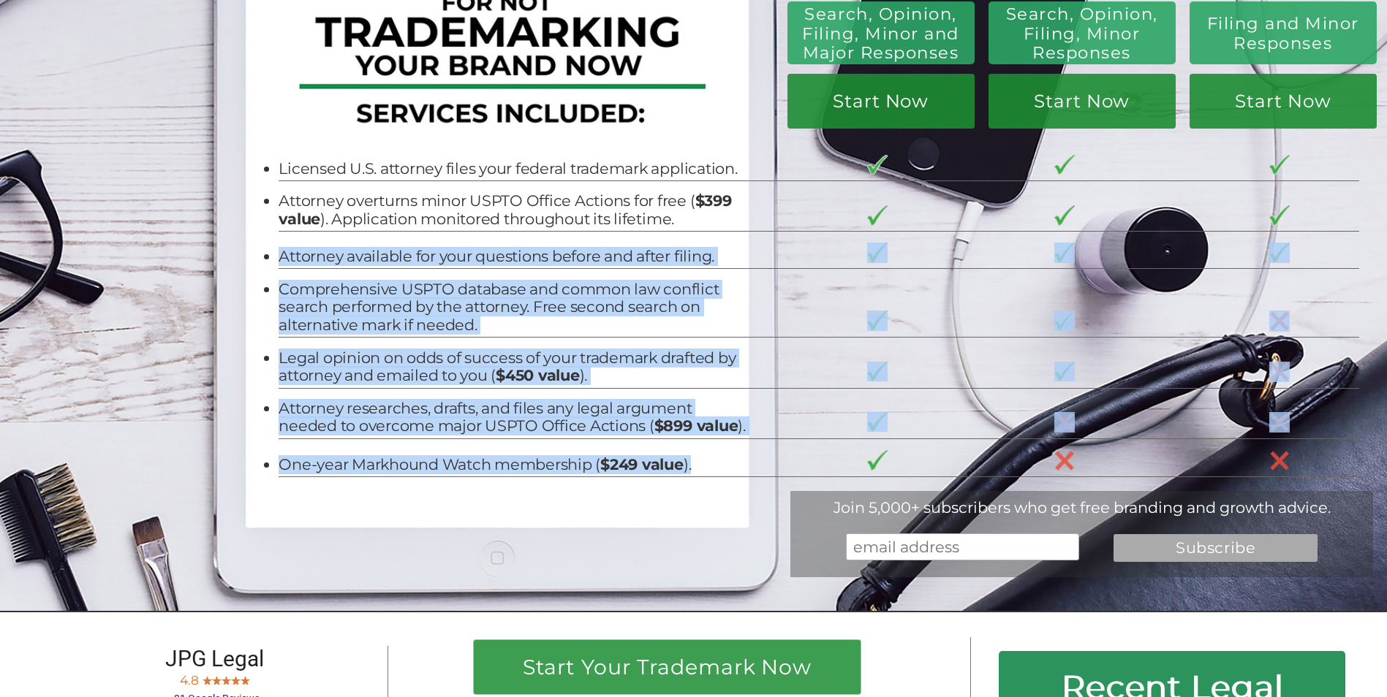
drag, startPoint x: 275, startPoint y: 258, endPoint x: 730, endPoint y: 491, distance: 511.6
click at [730, 477] on tbody "Licensed U.S. attorney files your federal trademark application. Attorney overt…" at bounding box center [818, 310] width 1080 height 333
copy tbody "Attorney available for your questions before and after filing. Comprehensive US…"
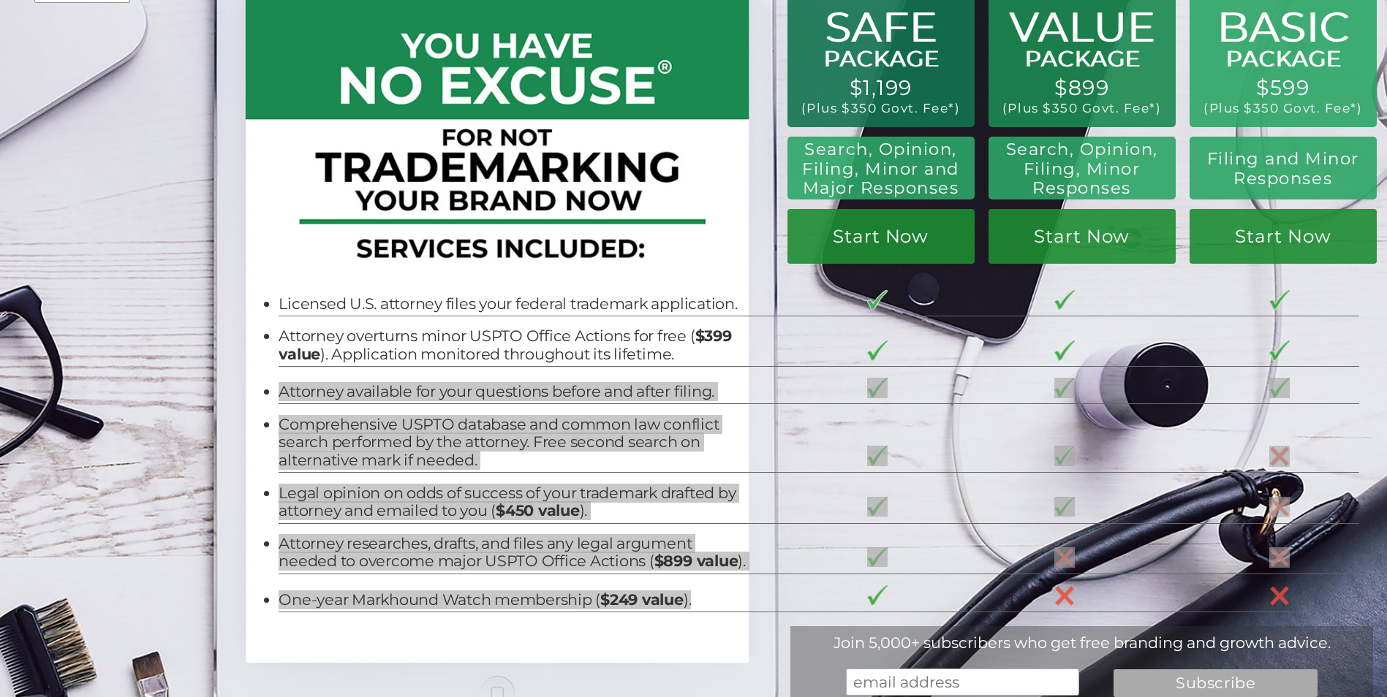
scroll to position [0, 0]
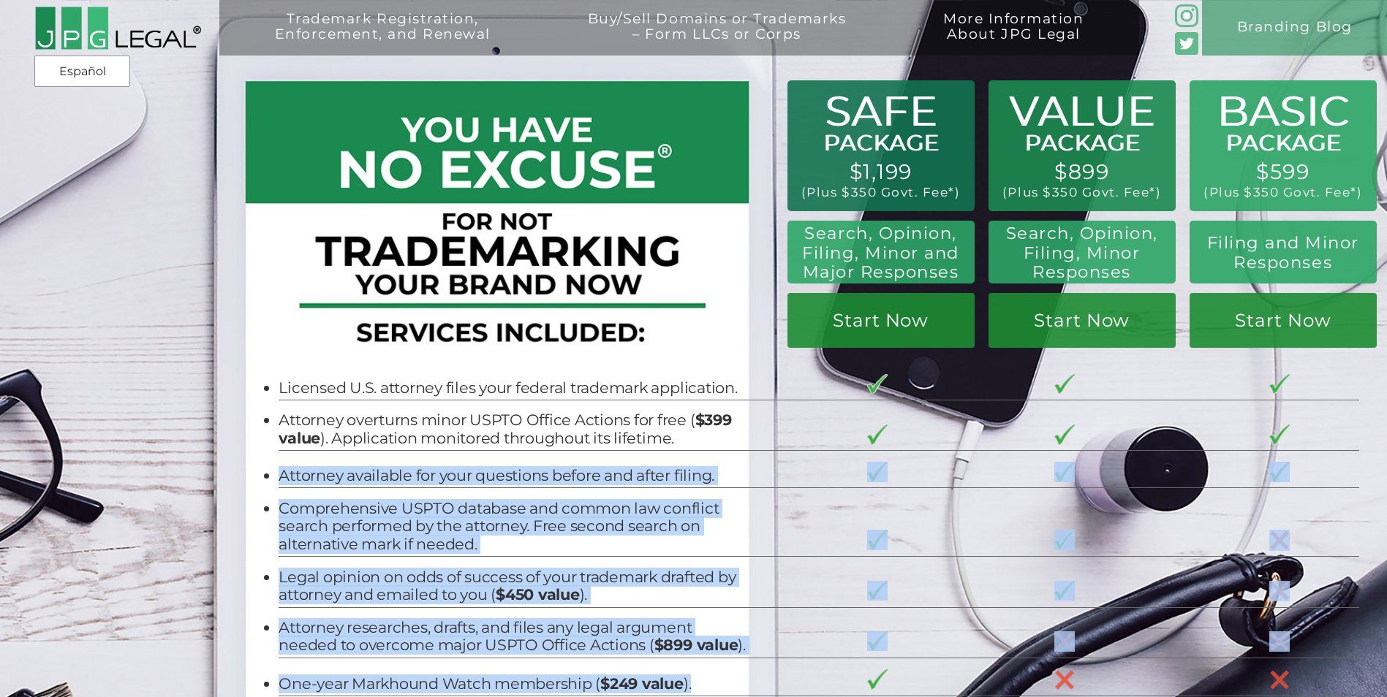
click at [148, 23] on img at bounding box center [117, 28] width 167 height 45
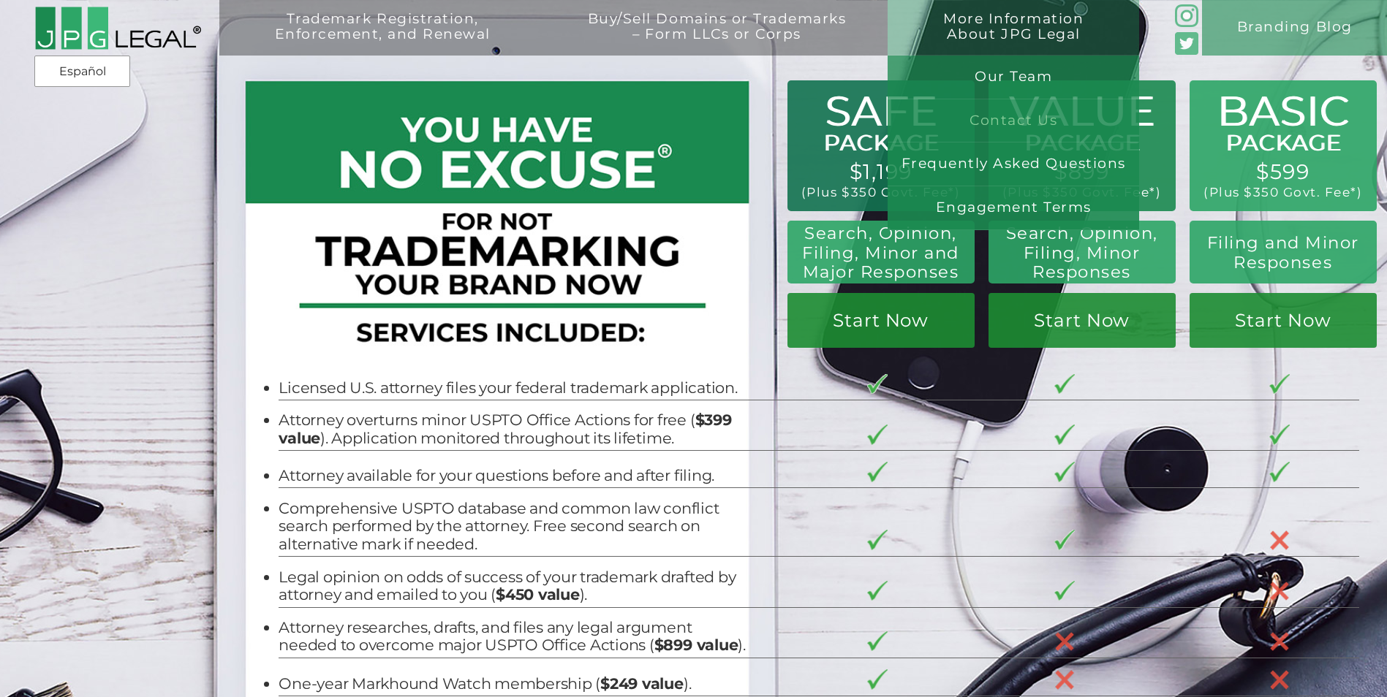
click at [1046, 120] on link "Contact Us" at bounding box center [1012, 121] width 251 height 44
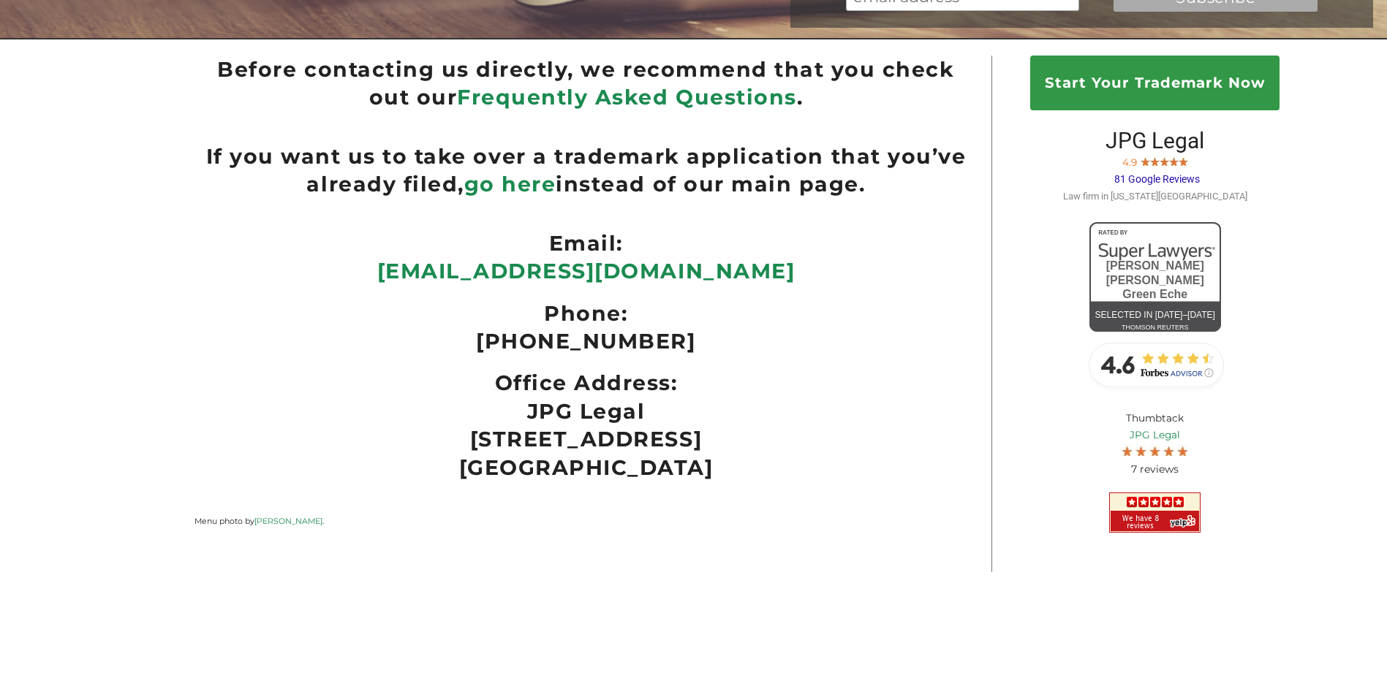
scroll to position [328, 0]
drag, startPoint x: 496, startPoint y: 385, endPoint x: 702, endPoint y: 469, distance: 222.3
click at [702, 469] on h2 "Office Address: JPG Legal [STREET_ADDRESS]" at bounding box center [585, 425] width 782 height 113
drag, startPoint x: 702, startPoint y: 469, endPoint x: 622, endPoint y: 460, distance: 80.1
copy h2 "Office Address: JPG Legal [STREET_ADDRESS]"
